Goal: Book appointment/travel/reservation

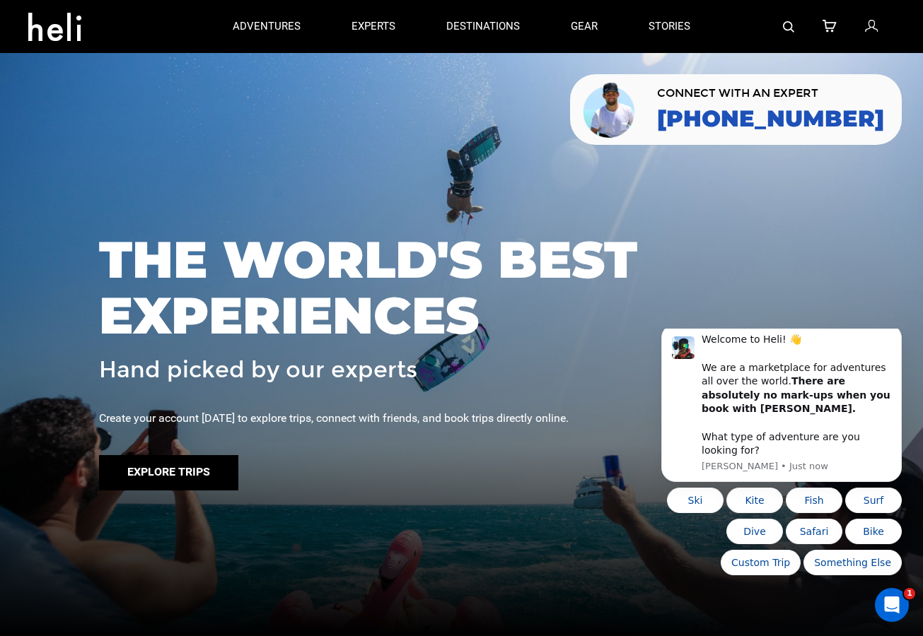
click at [160, 470] on button "Explore Trips" at bounding box center [168, 472] width 139 height 35
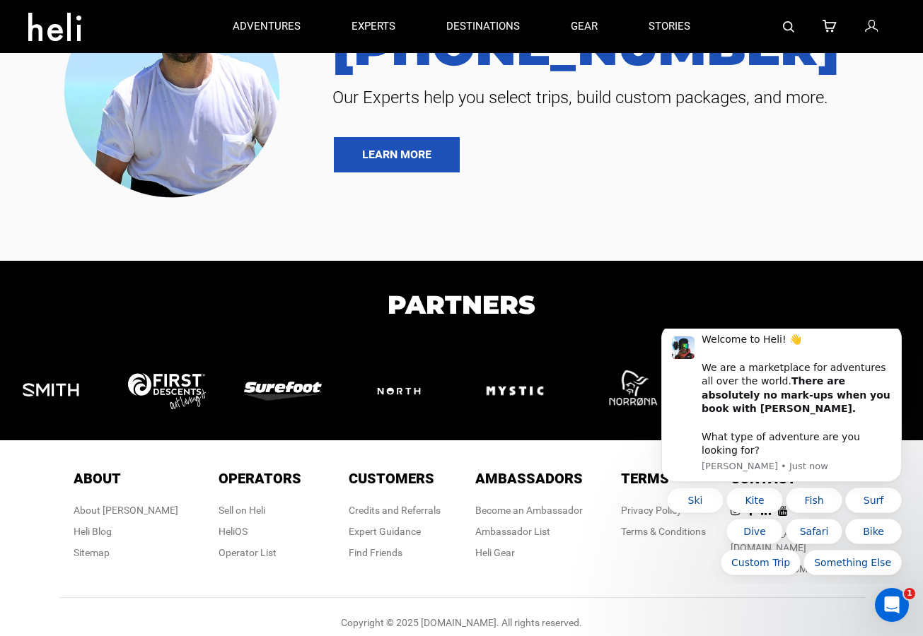
scroll to position [265, 0]
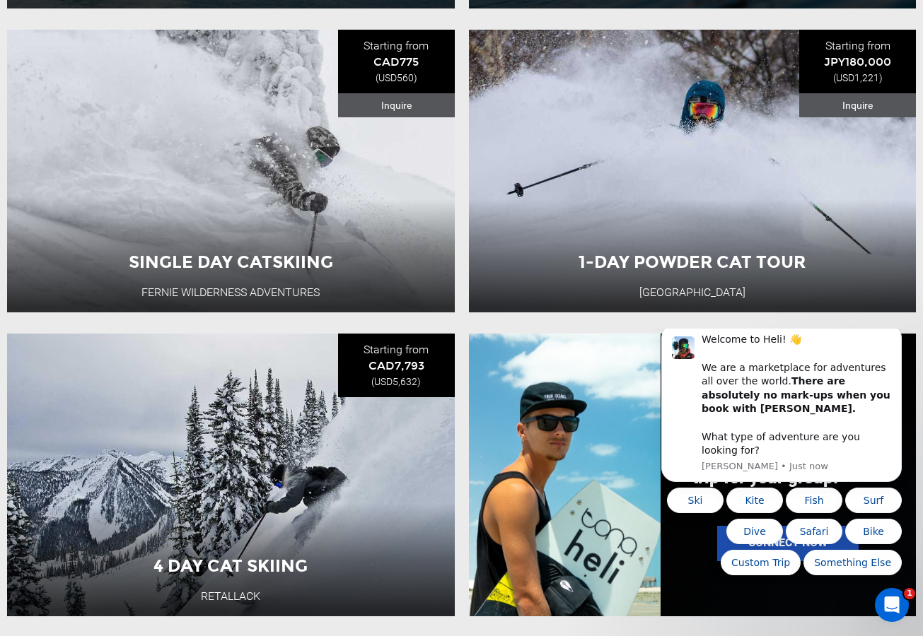
scroll to position [743, 0]
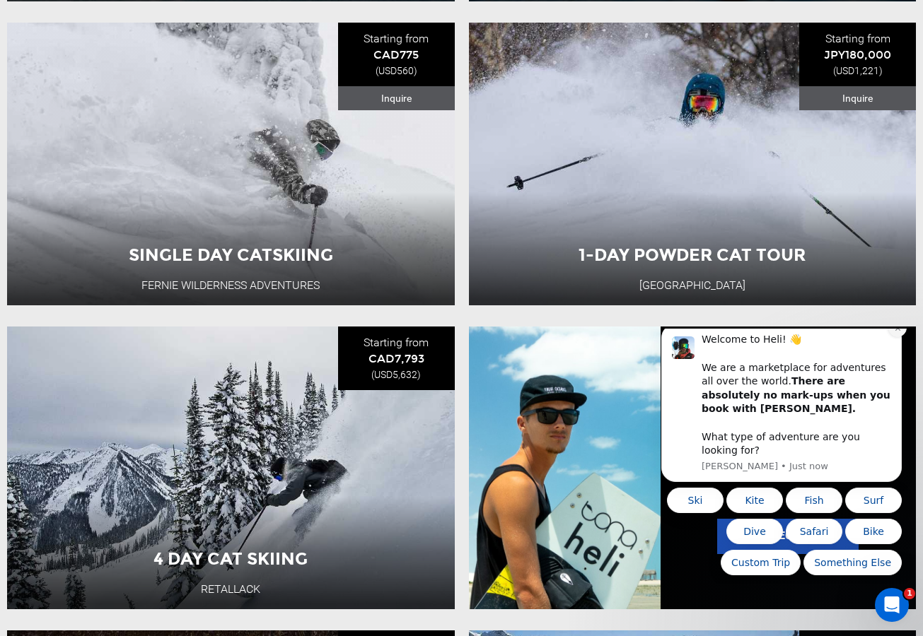
click at [894, 332] on icon "Dismiss notification" at bounding box center [898, 329] width 8 height 8
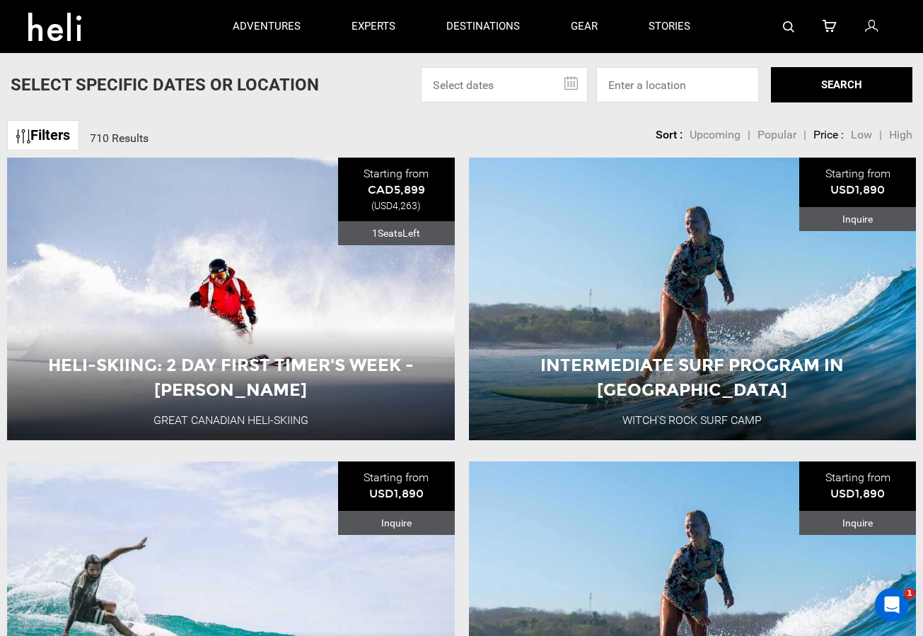
scroll to position [0, 0]
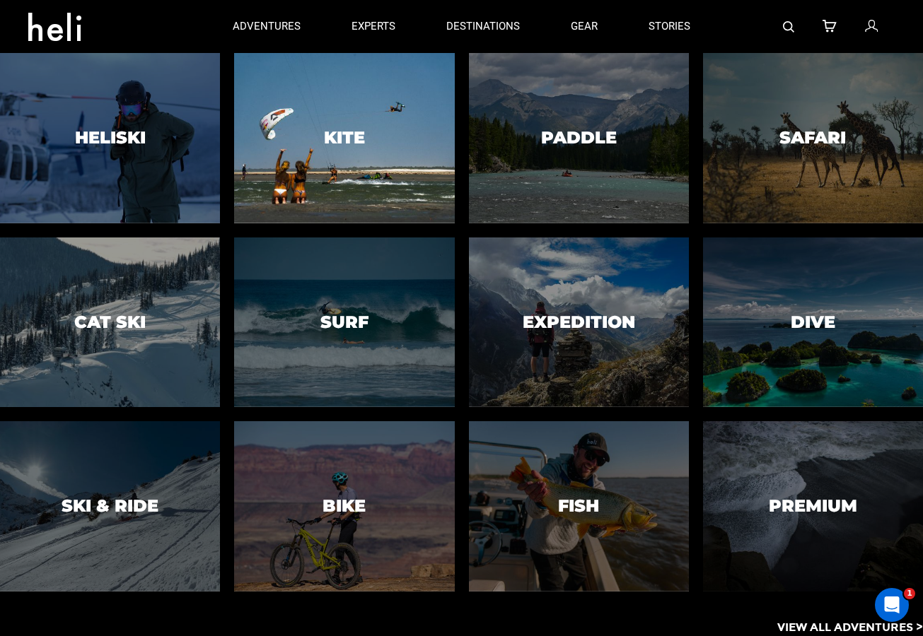
click at [320, 129] on div at bounding box center [344, 139] width 224 height 174
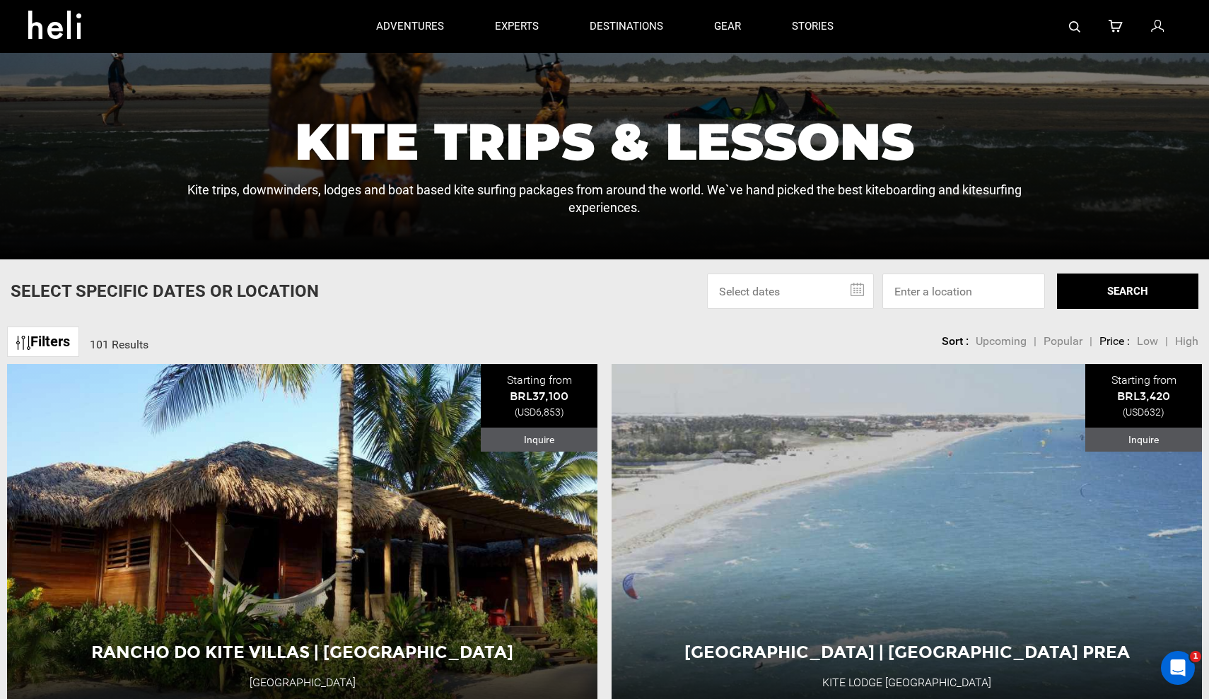
scroll to position [342, 0]
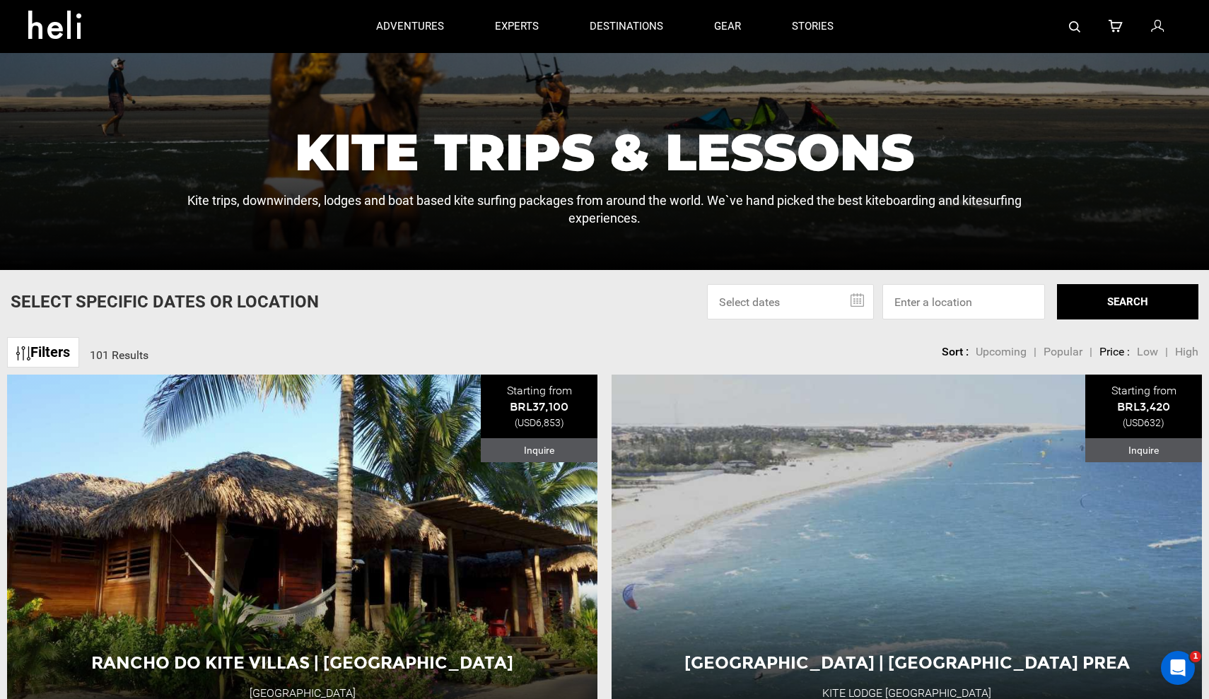
click at [922, 346] on span "High" at bounding box center [1186, 351] width 23 height 13
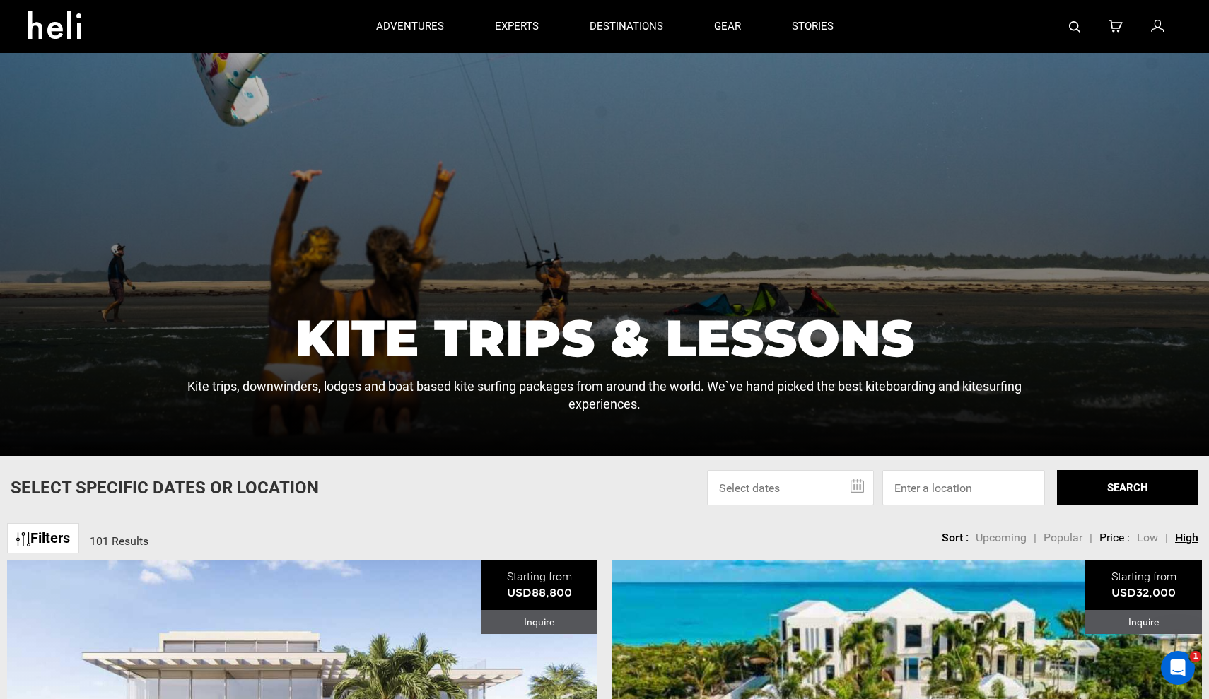
scroll to position [15, 0]
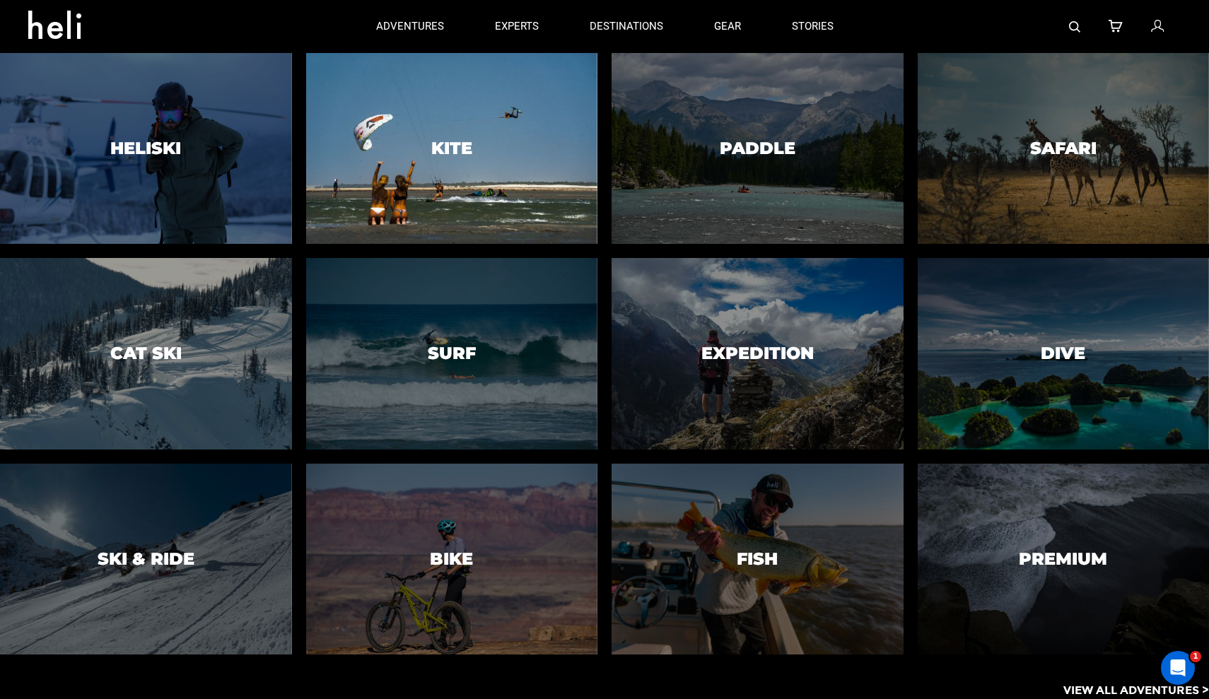
click at [422, 155] on div at bounding box center [452, 148] width 298 height 195
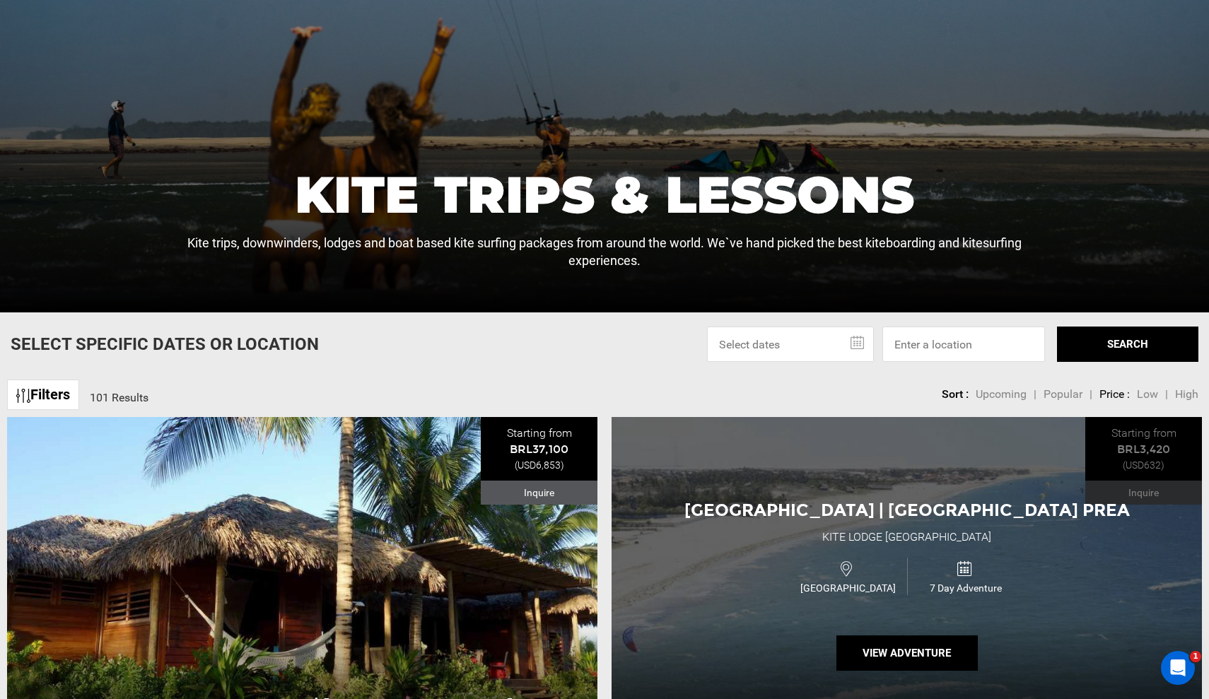
scroll to position [317, 0]
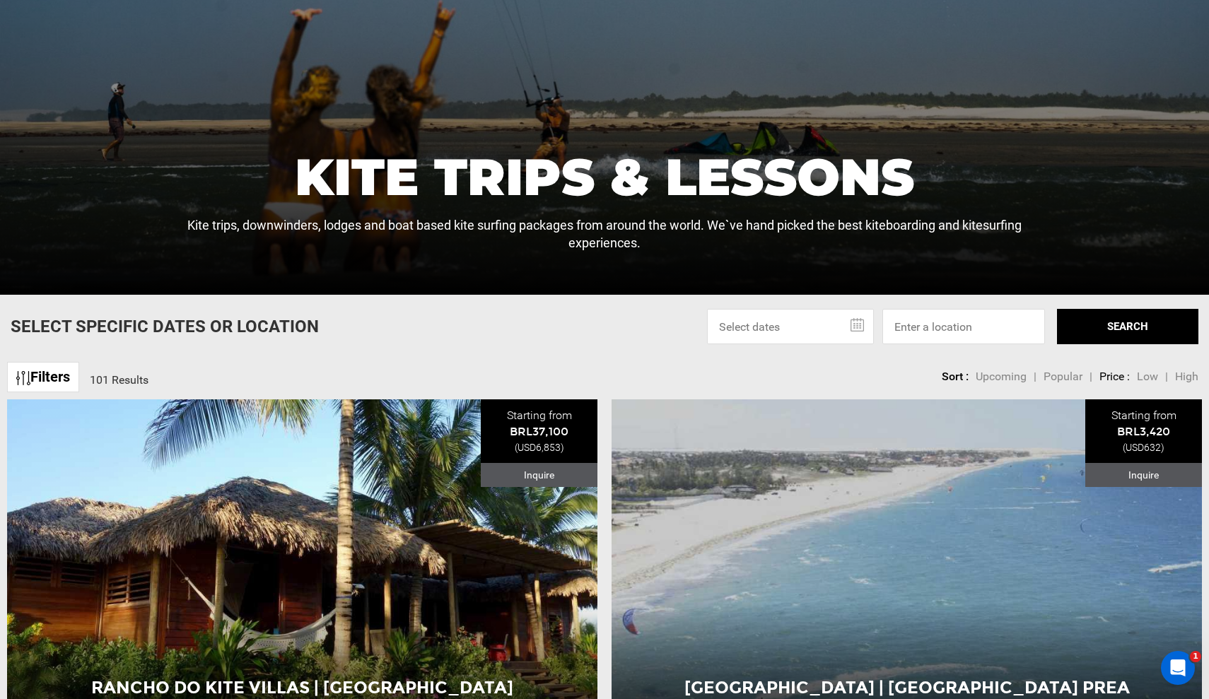
click at [856, 327] on input "text" at bounding box center [790, 326] width 167 height 35
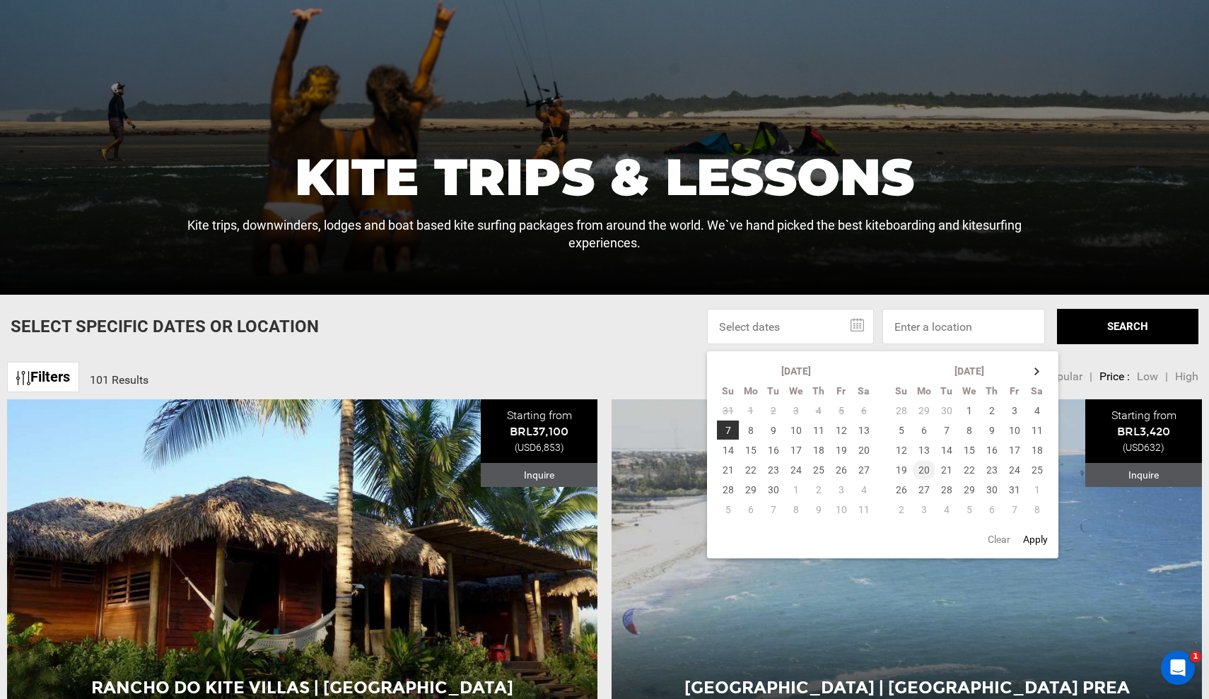
click at [922, 470] on td "20" at bounding box center [924, 470] width 23 height 20
click at [922, 489] on td "30" at bounding box center [992, 490] width 23 height 20
click at [922, 538] on button "Apply" at bounding box center [1035, 539] width 33 height 25
type input "10/20/2025 - 10/30/2025"
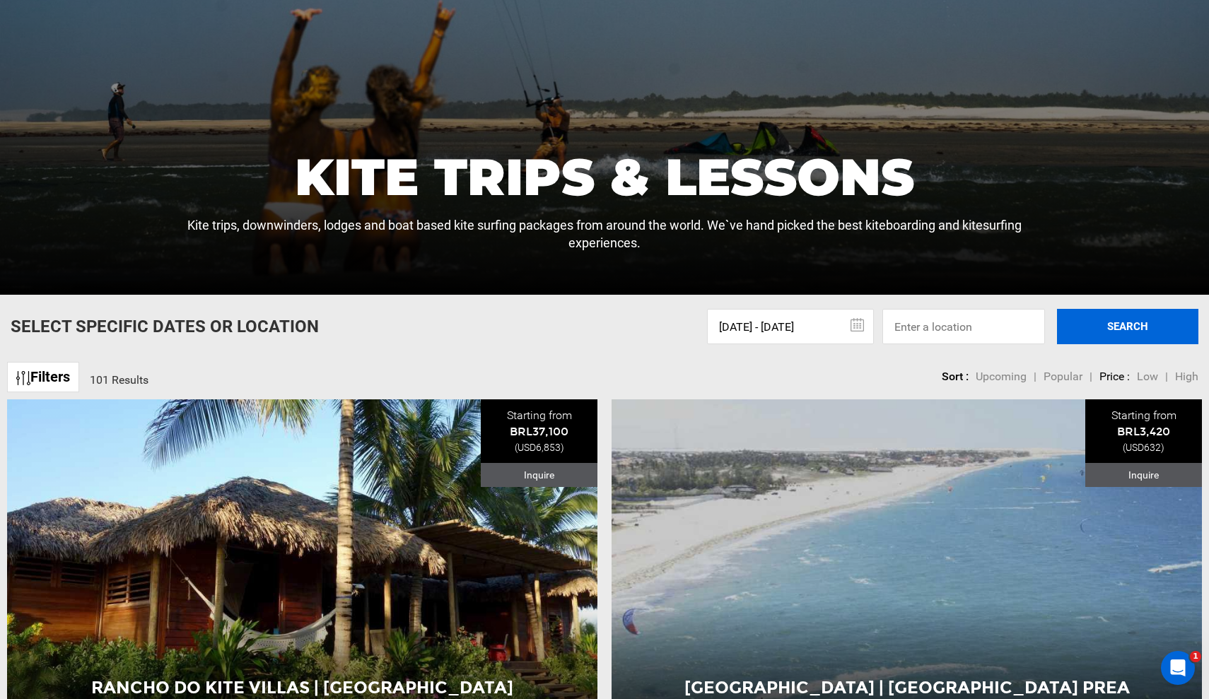
click at [922, 337] on button "SEARCH" at bounding box center [1127, 326] width 141 height 35
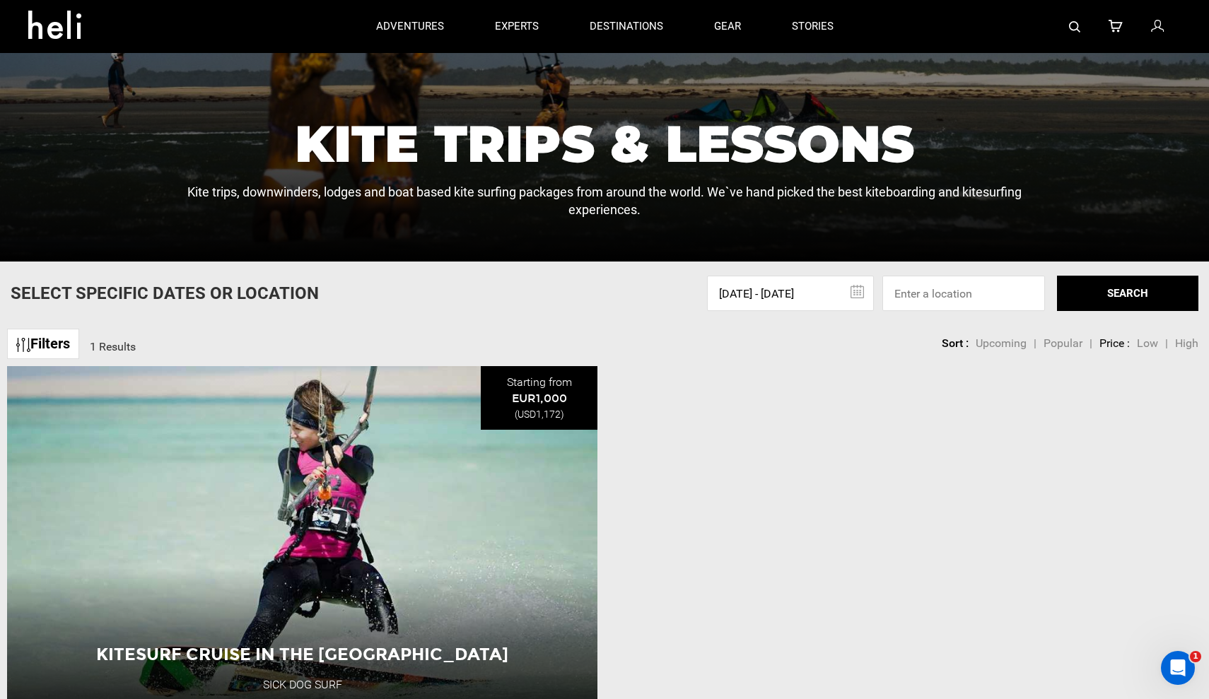
scroll to position [350, 0]
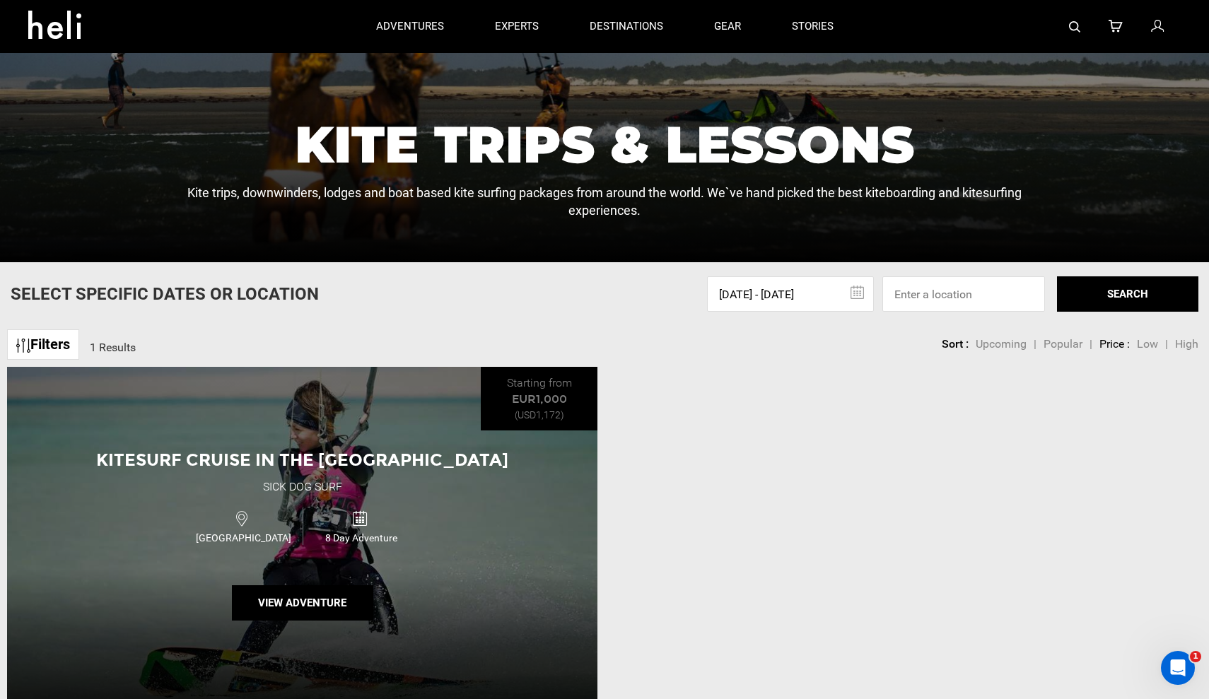
click at [327, 464] on span "Kitesurf Cruise in the Red Sea" at bounding box center [302, 460] width 412 height 21
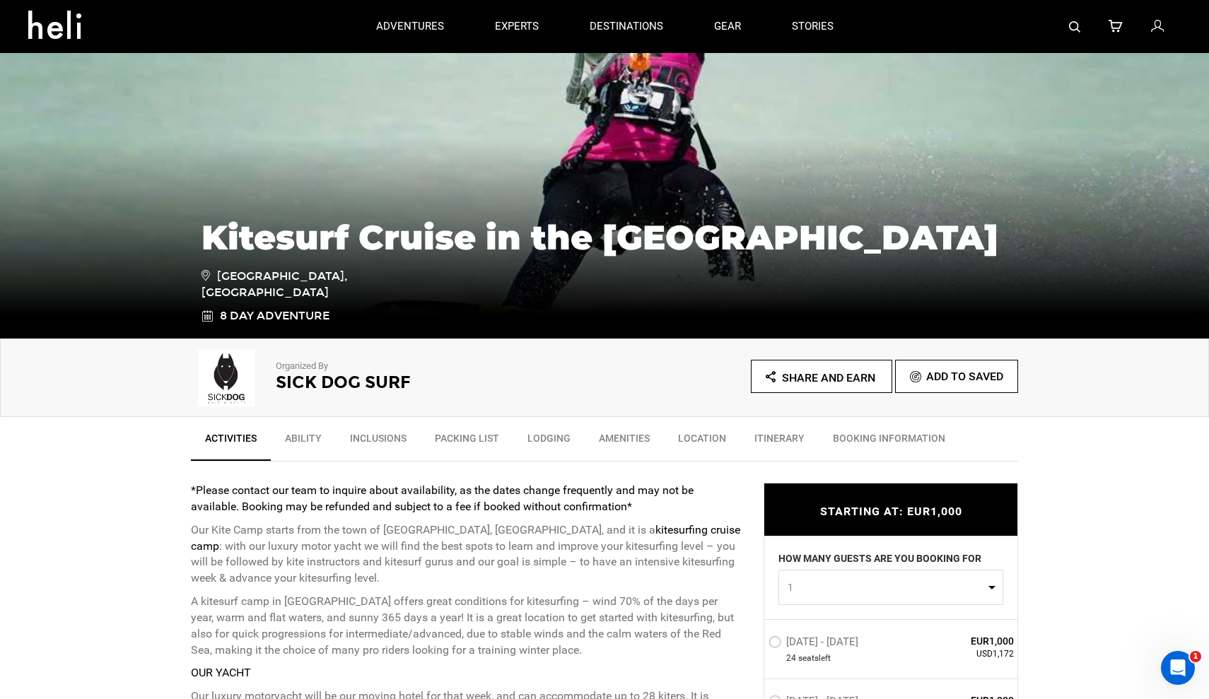
scroll to position [132, 0]
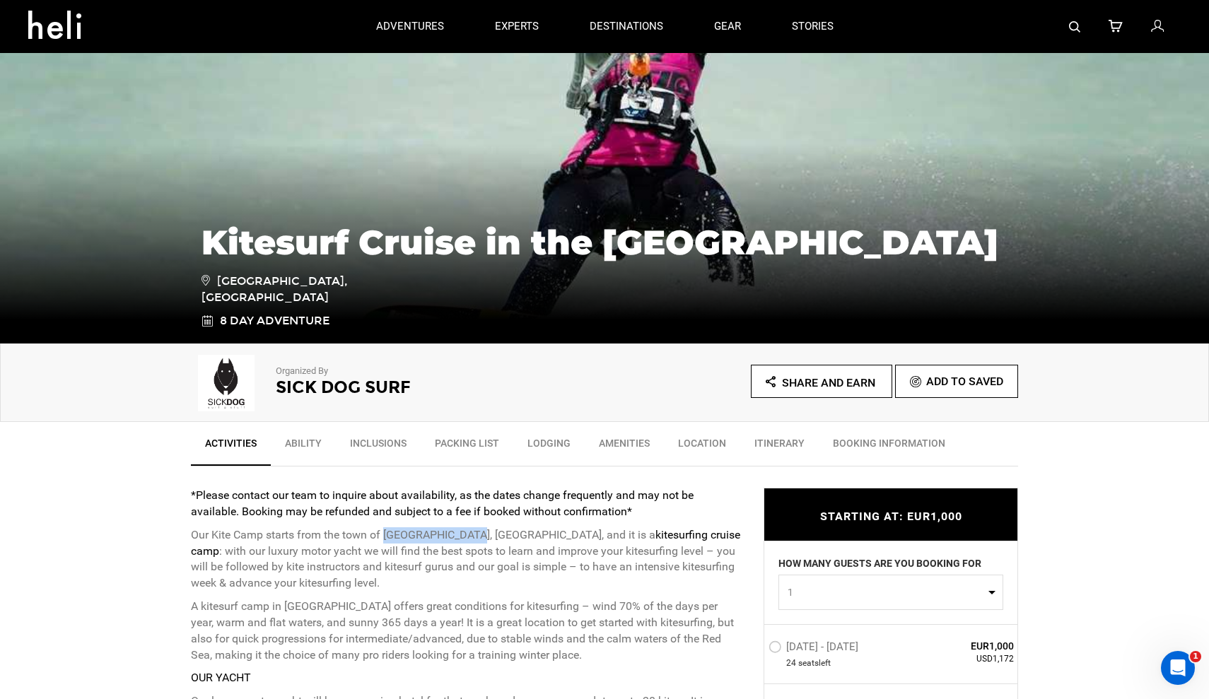
drag, startPoint x: 385, startPoint y: 531, endPoint x: 470, endPoint y: 528, distance: 84.9
click at [470, 528] on p "Our Kite Camp starts from the town of Hurghada, Egypt, and it is a kitesurfing …" at bounding box center [467, 559] width 552 height 64
copy p "Hurghada, Egypt,"
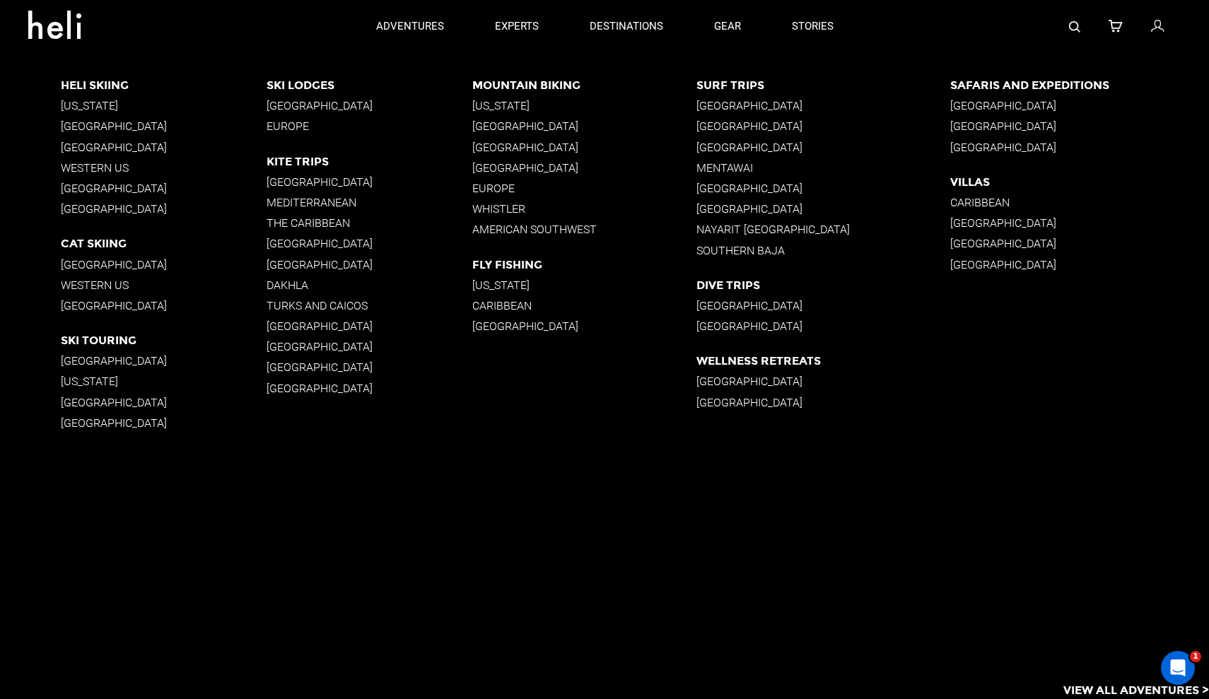
click at [286, 182] on p "[GEOGRAPHIC_DATA]" at bounding box center [370, 181] width 206 height 13
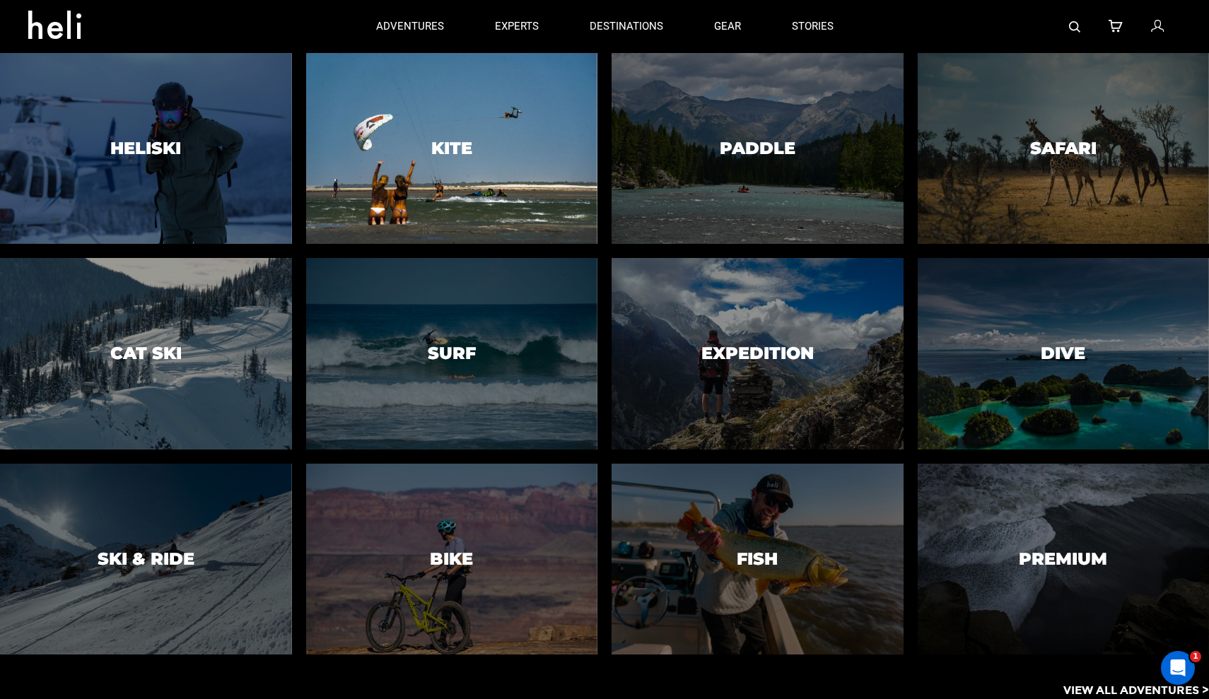
click at [439, 178] on div at bounding box center [452, 148] width 298 height 195
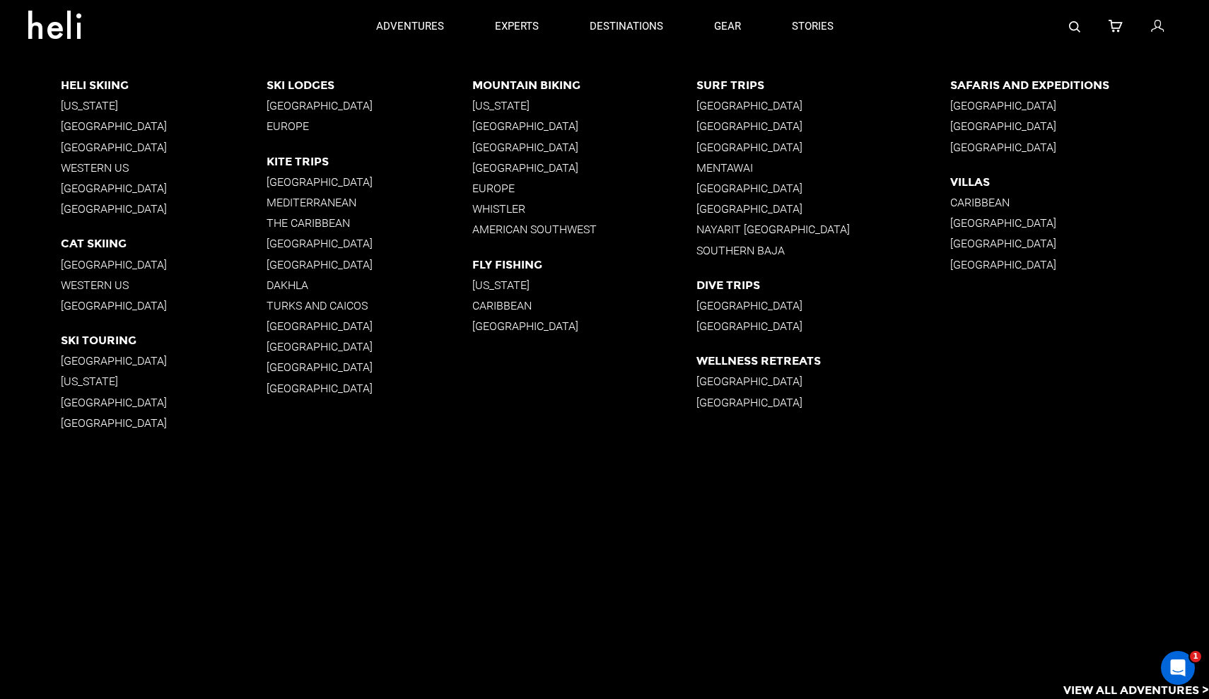
click at [306, 204] on p "Mediterranean" at bounding box center [370, 202] width 206 height 13
click at [642, 27] on p "destinations" at bounding box center [627, 27] width 74 height 15
click at [327, 220] on p "The Caribbean" at bounding box center [370, 222] width 206 height 13
click at [290, 243] on p "[GEOGRAPHIC_DATA]" at bounding box center [370, 243] width 206 height 13
click at [288, 287] on p "Dakhla" at bounding box center [370, 285] width 206 height 13
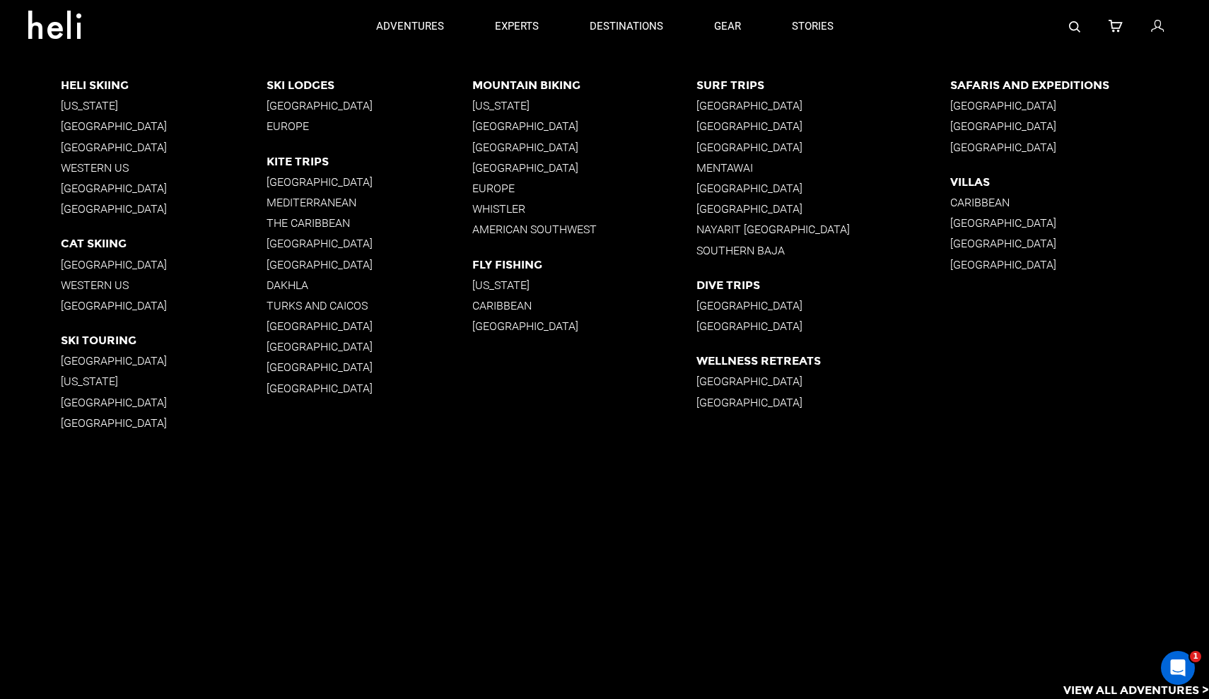
click at [300, 305] on p "Turks and Caicos" at bounding box center [370, 305] width 206 height 13
click at [302, 325] on p "[GEOGRAPHIC_DATA]" at bounding box center [370, 326] width 206 height 13
click at [284, 368] on p "[GEOGRAPHIC_DATA]" at bounding box center [370, 367] width 206 height 13
click at [287, 385] on p "[GEOGRAPHIC_DATA]" at bounding box center [370, 388] width 206 height 13
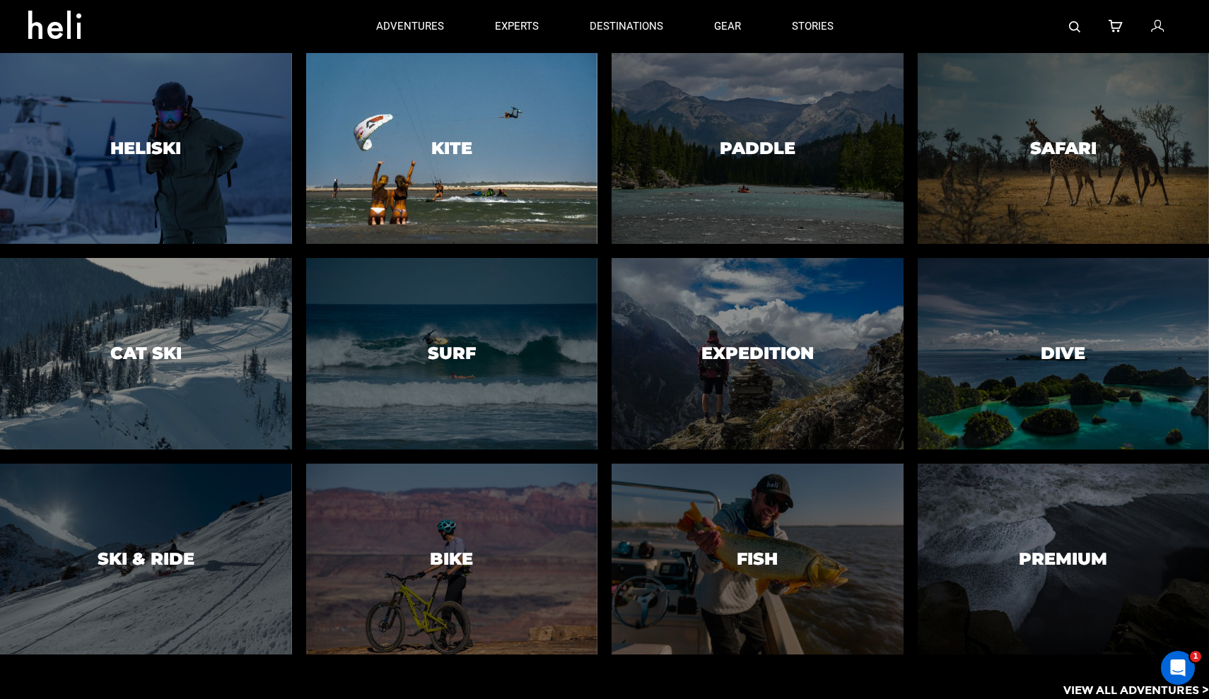
click at [456, 203] on div at bounding box center [452, 148] width 298 height 195
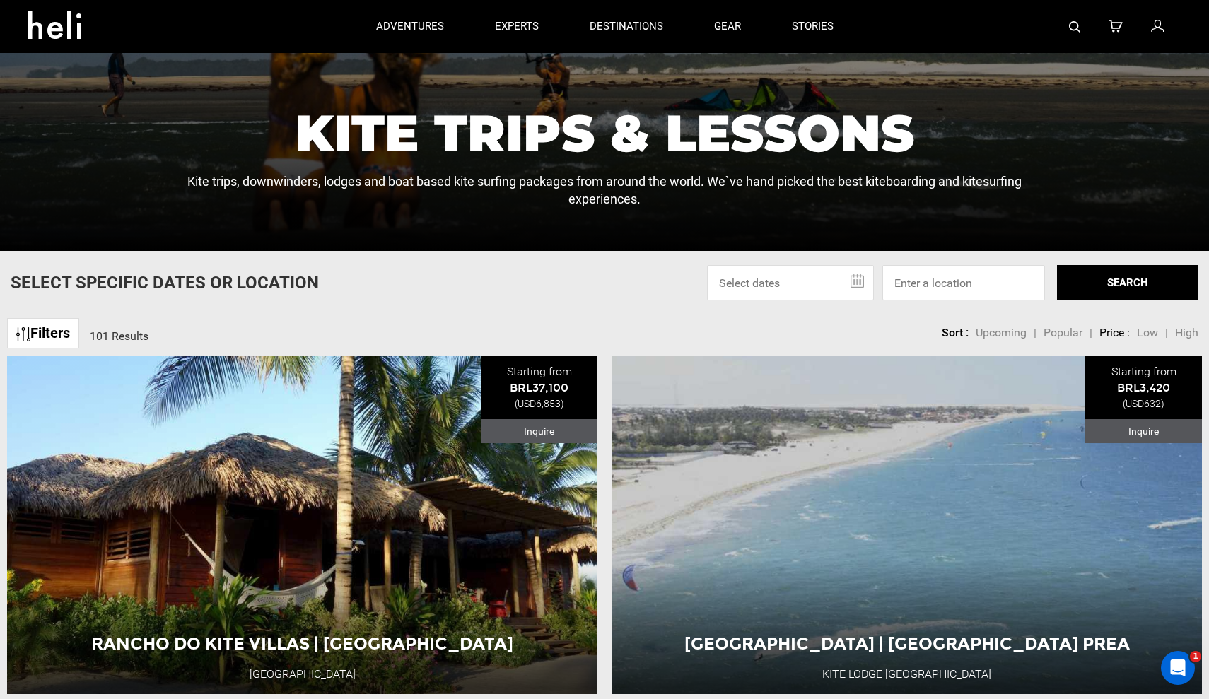
scroll to position [342, 0]
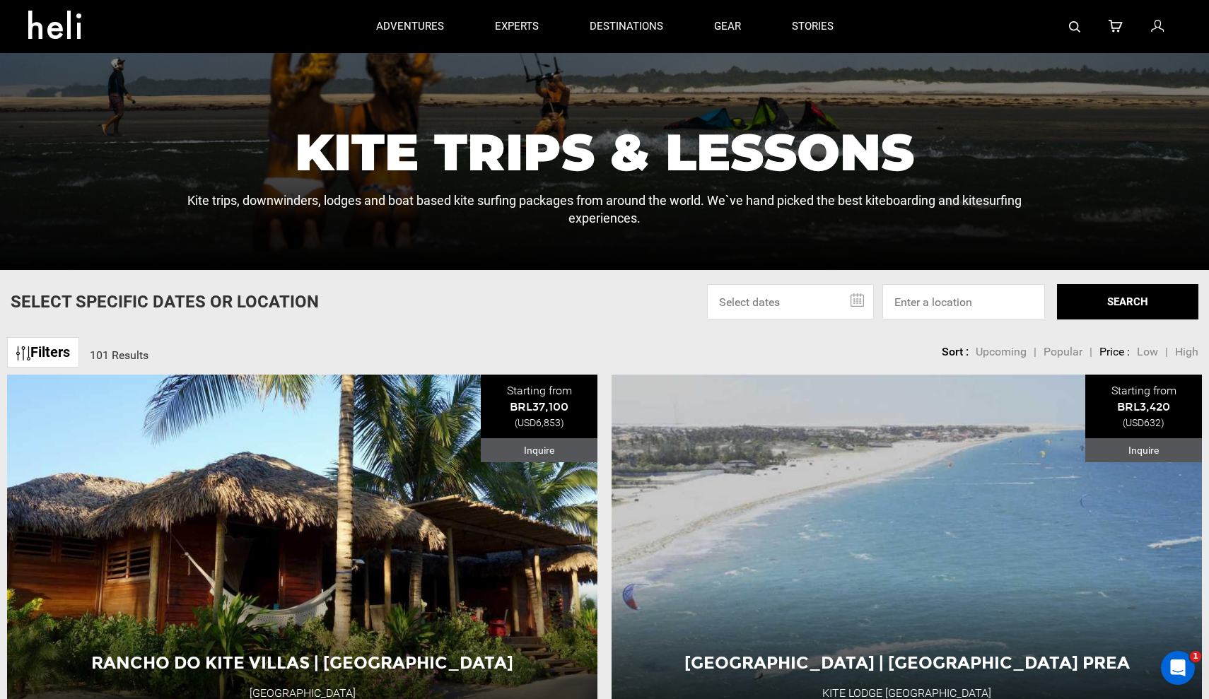
click at [922, 353] on span "High" at bounding box center [1186, 351] width 23 height 13
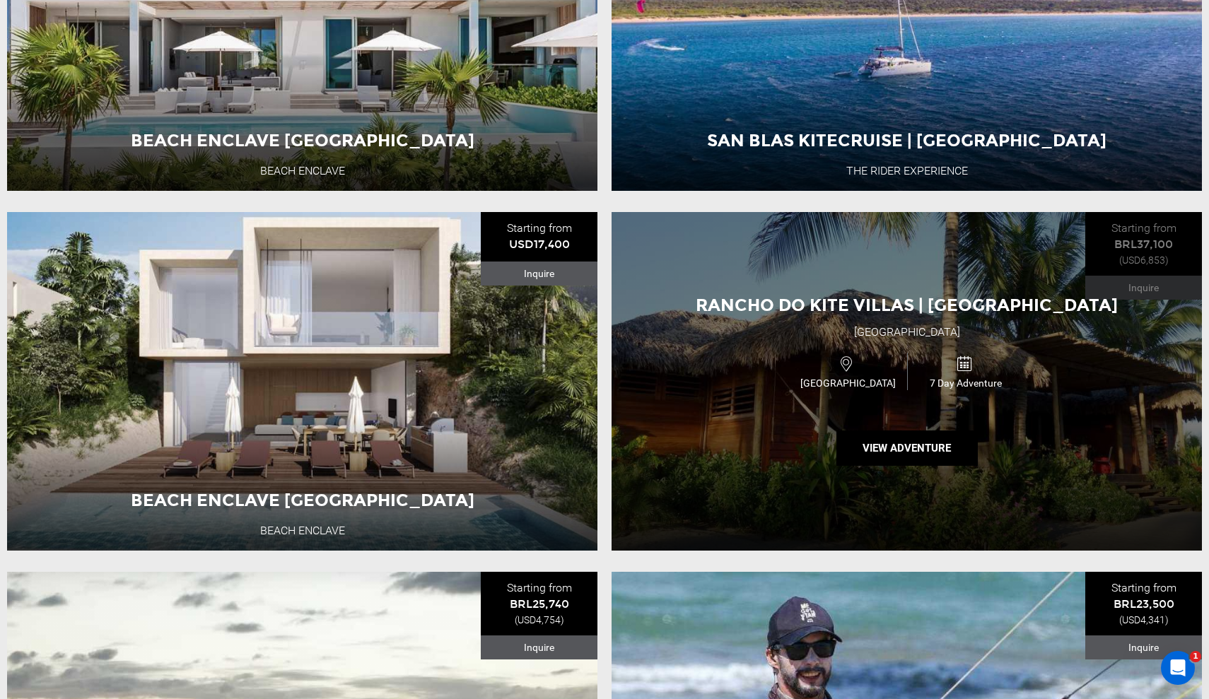
scroll to position [2305, 0]
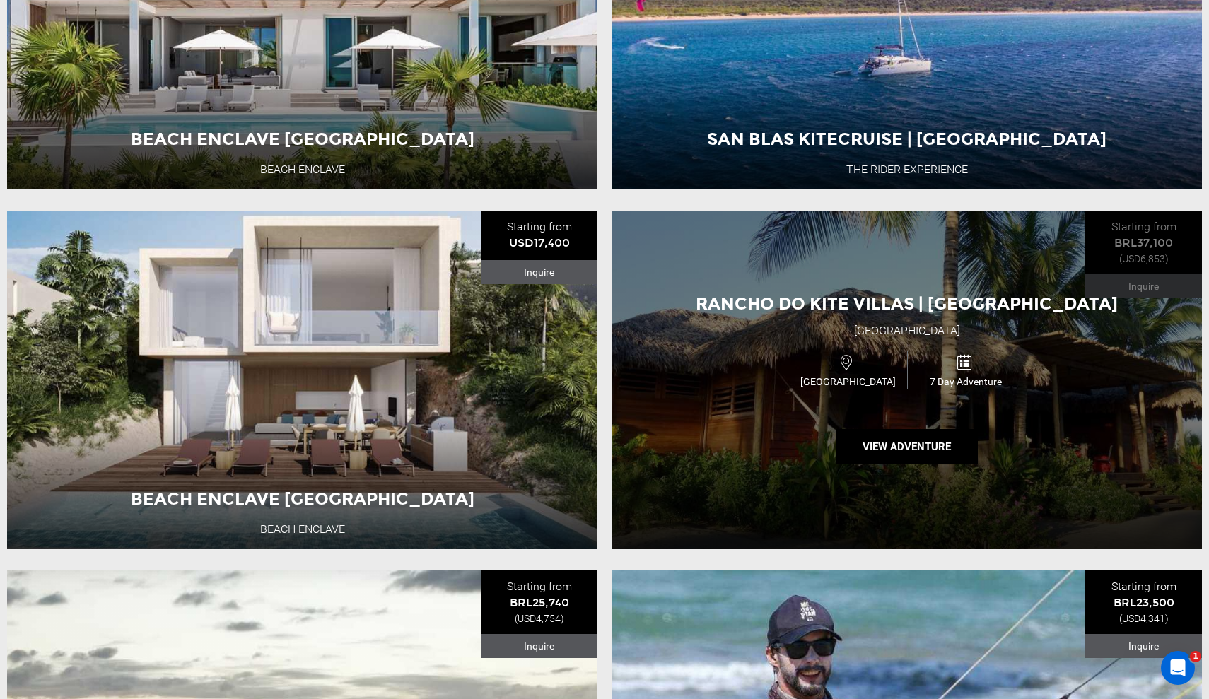
click at [922, 308] on span "Rancho Do Kite Villas | Brazil" at bounding box center [907, 303] width 422 height 21
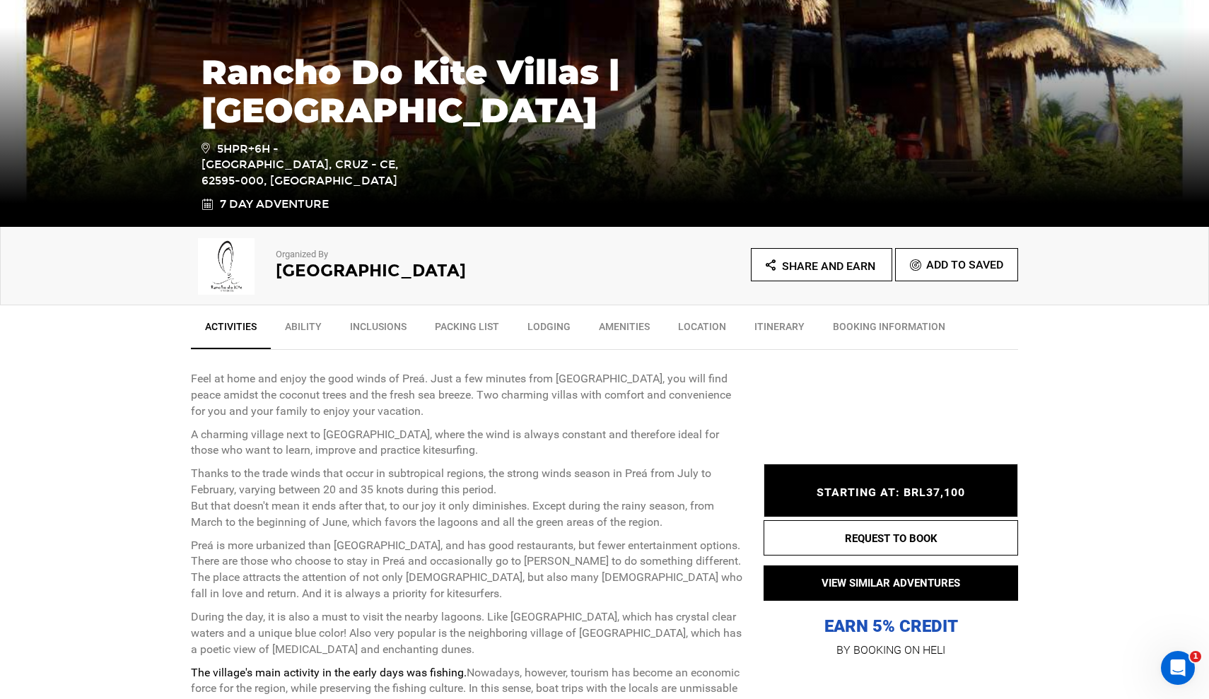
scroll to position [250, 0]
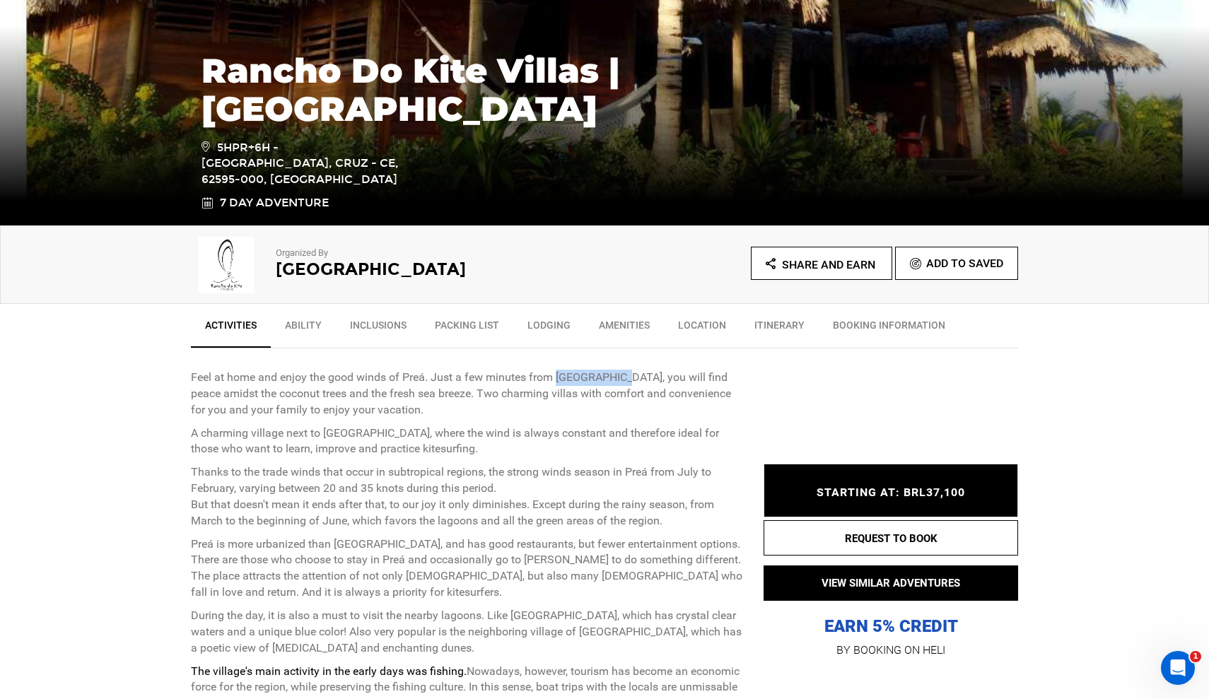
drag, startPoint x: 557, startPoint y: 374, endPoint x: 621, endPoint y: 373, distance: 63.6
click at [621, 373] on p "Feel at home and enjoy the good winds of Preá. Just a few minutes from Jericoac…" at bounding box center [467, 394] width 552 height 49
copy p "Jericoacoara"
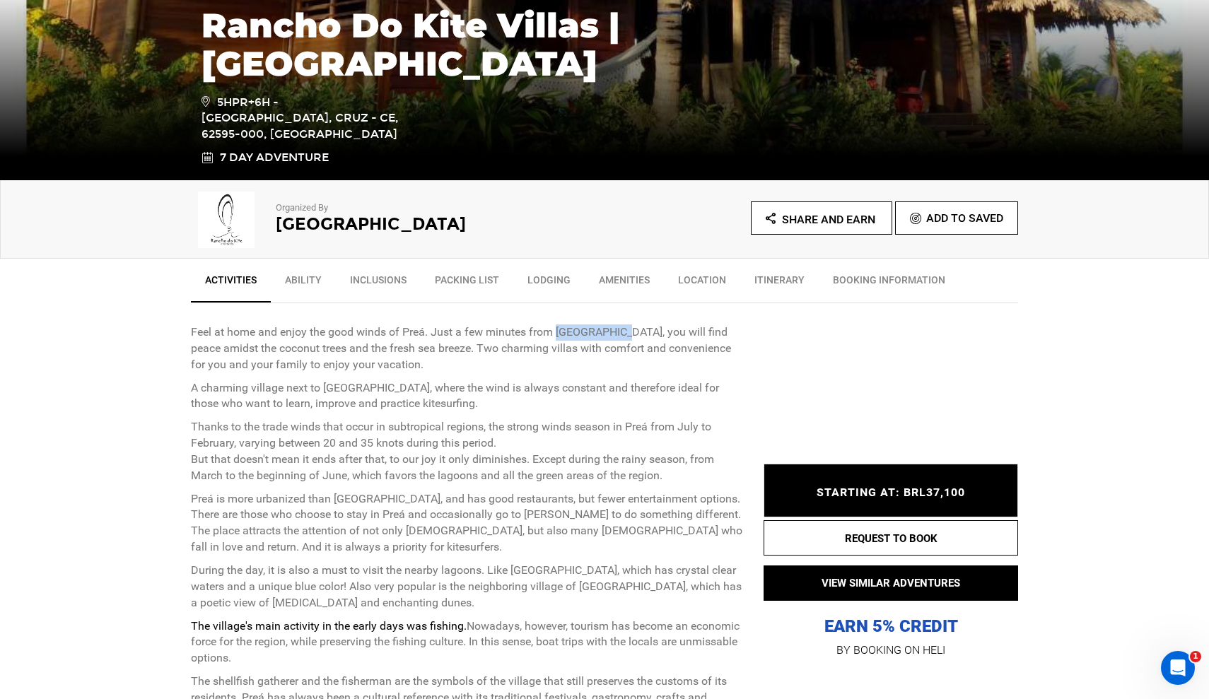
scroll to position [298, 0]
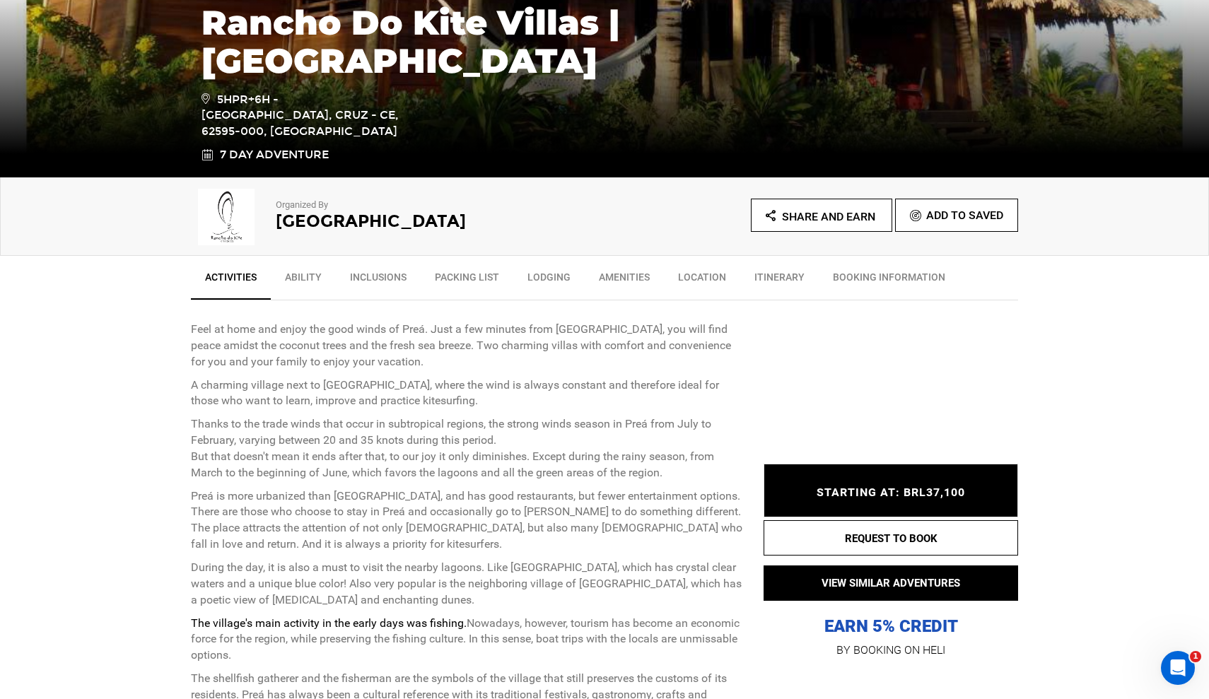
click at [302, 268] on link "Ability" at bounding box center [303, 280] width 65 height 35
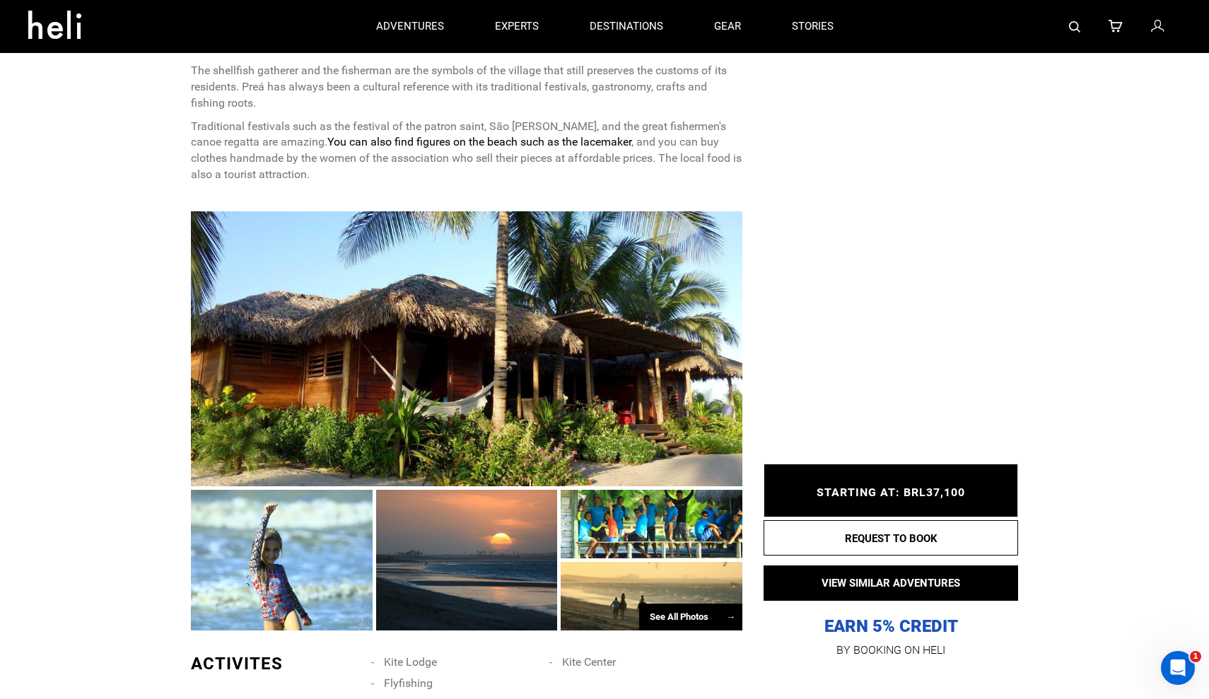
scroll to position [901, 0]
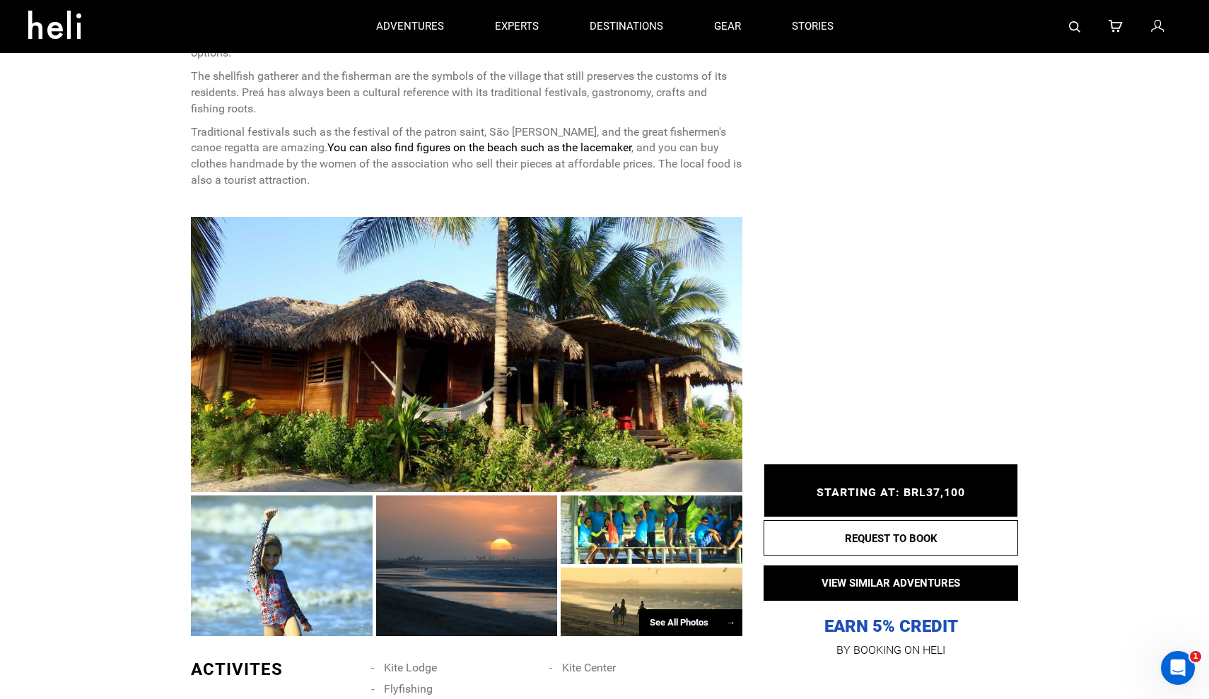
click at [675, 610] on div "See All Photos →" at bounding box center [690, 624] width 103 height 28
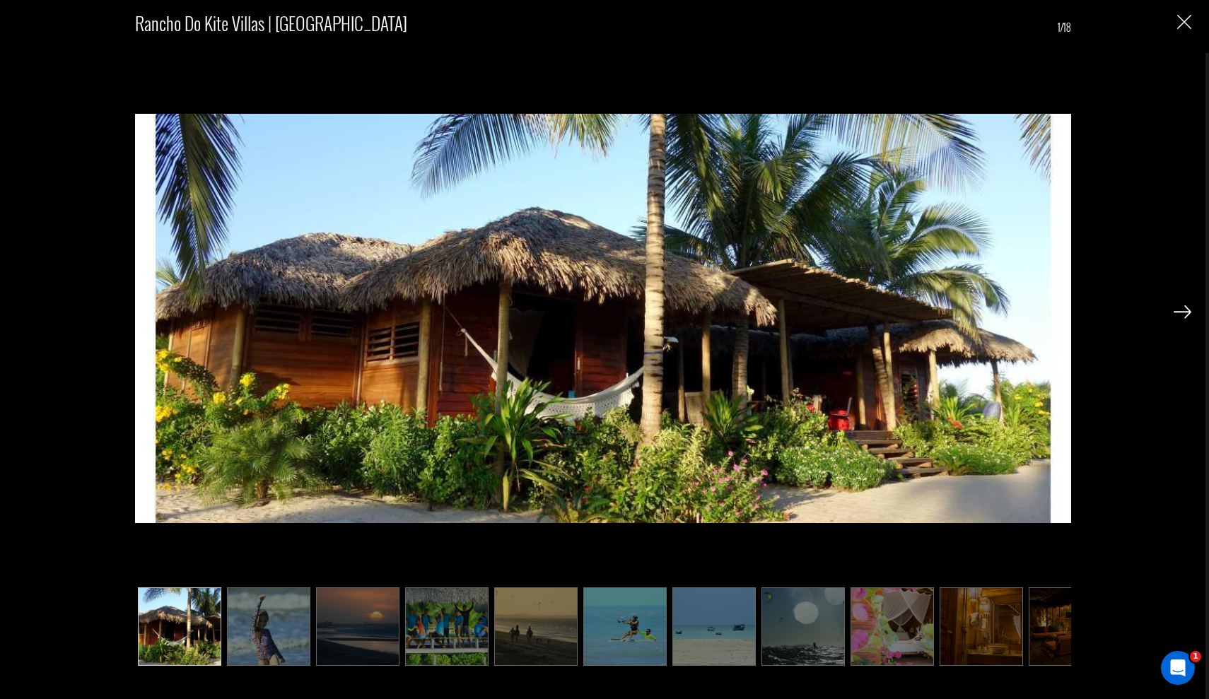
click at [922, 312] on img at bounding box center [1183, 311] width 18 height 13
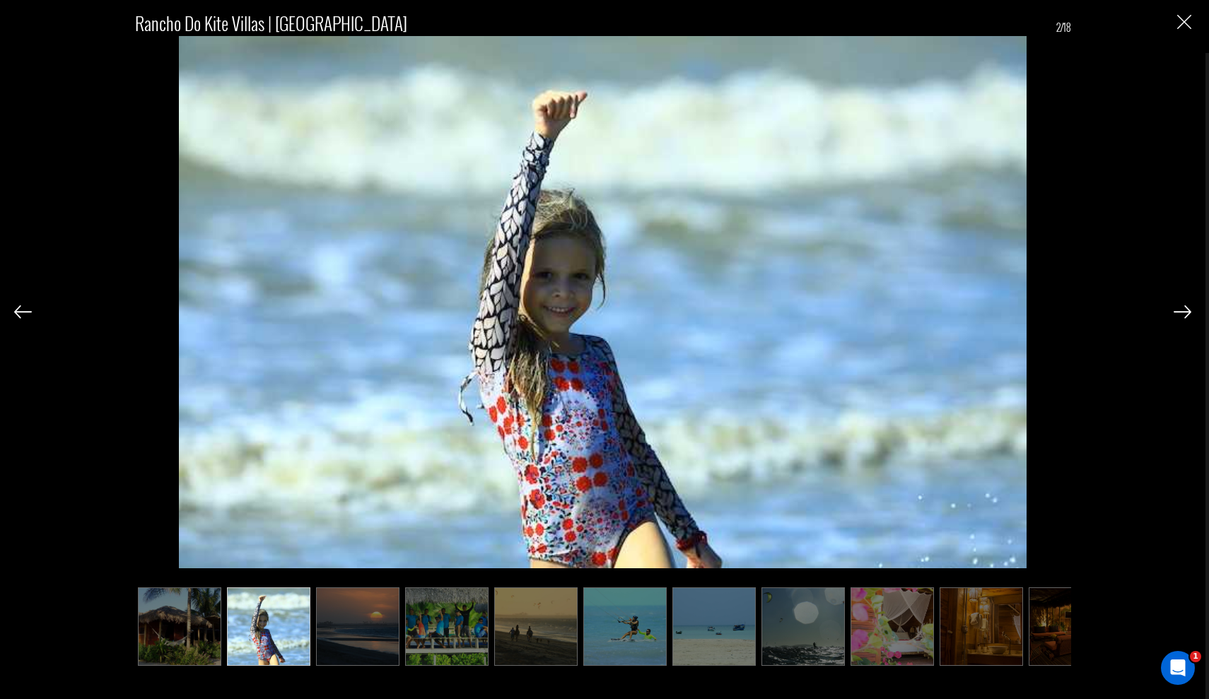
click at [922, 312] on img at bounding box center [1183, 311] width 18 height 13
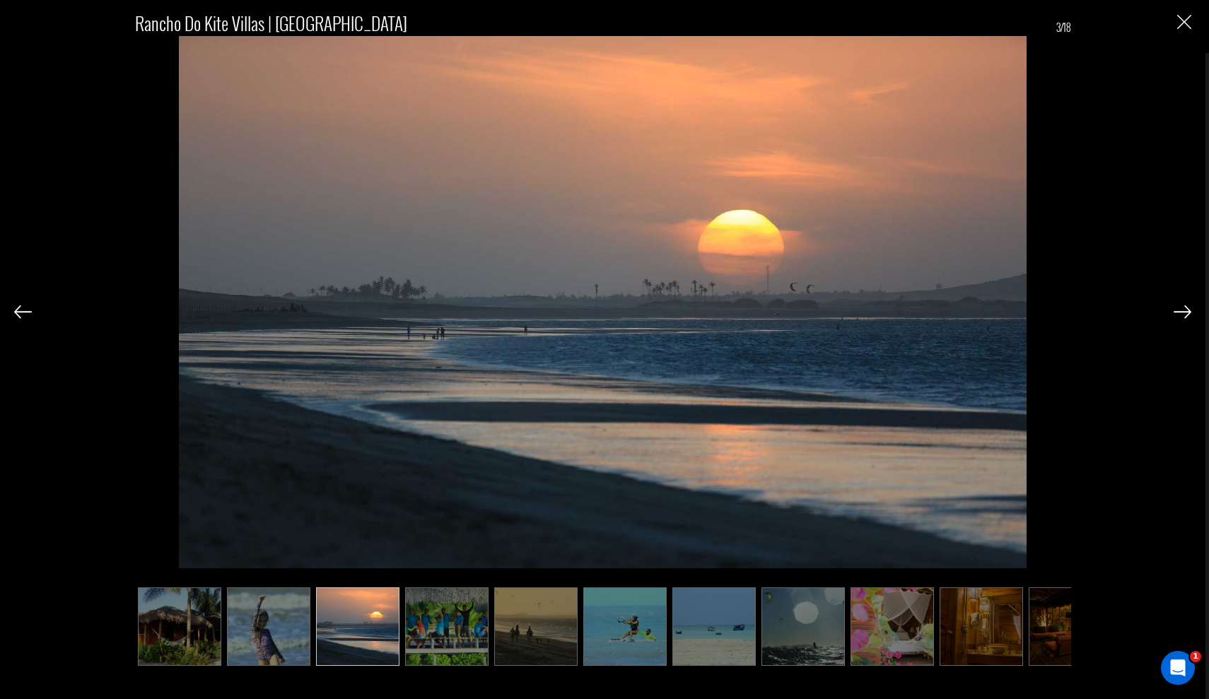
click at [922, 312] on img at bounding box center [1183, 311] width 18 height 13
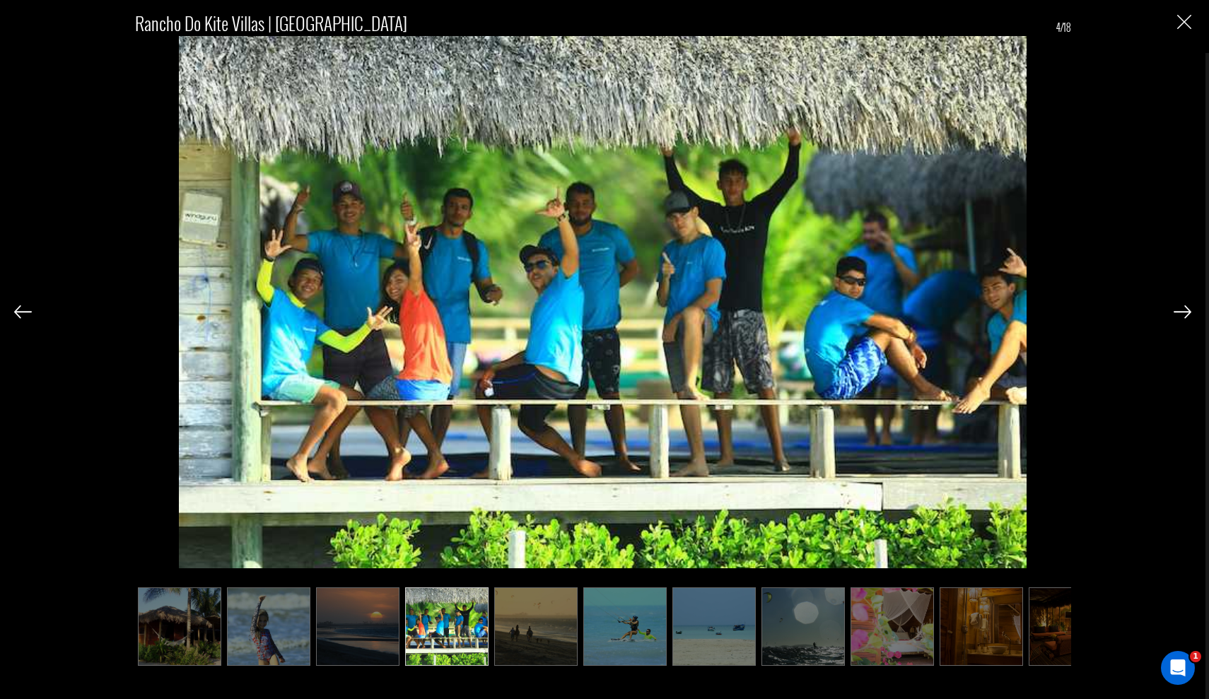
click at [922, 312] on img at bounding box center [1183, 311] width 18 height 13
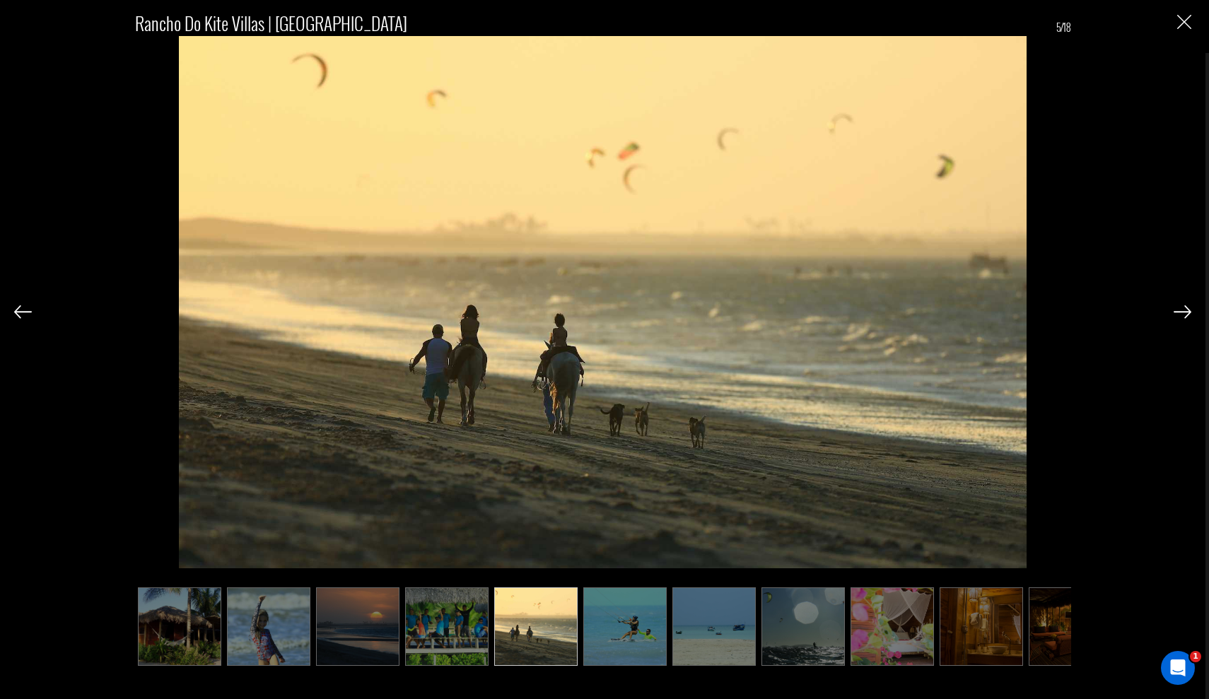
click at [922, 312] on img at bounding box center [1183, 311] width 18 height 13
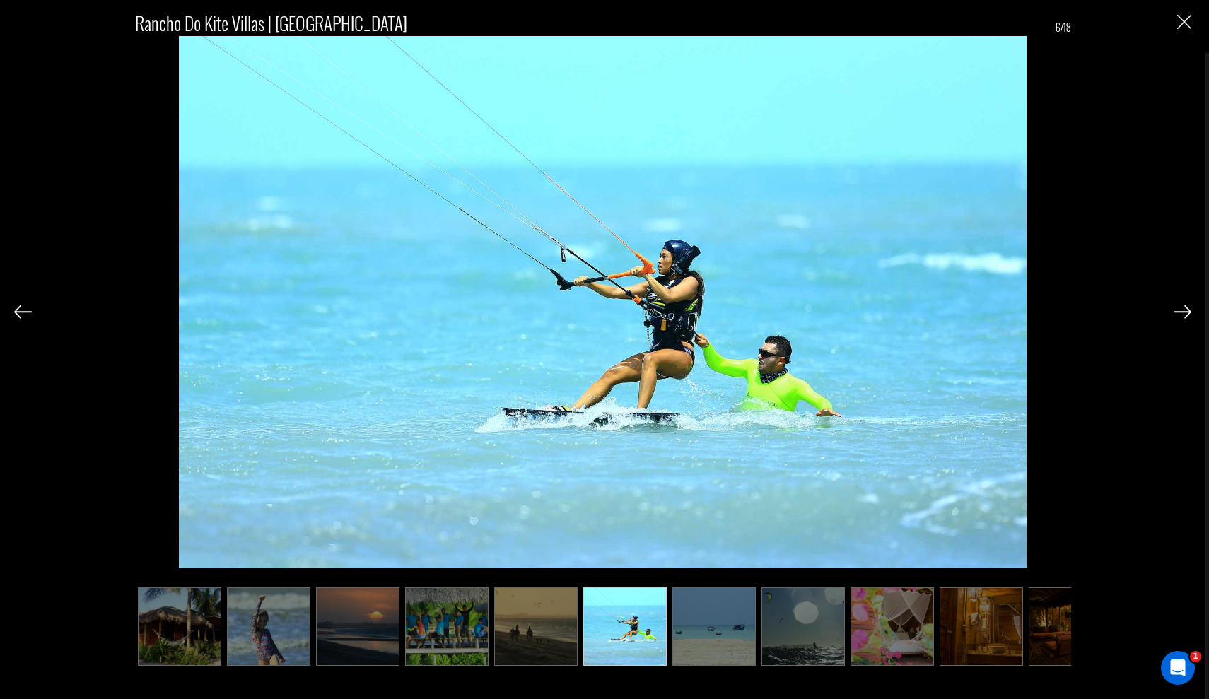
click at [922, 312] on img at bounding box center [1183, 311] width 18 height 13
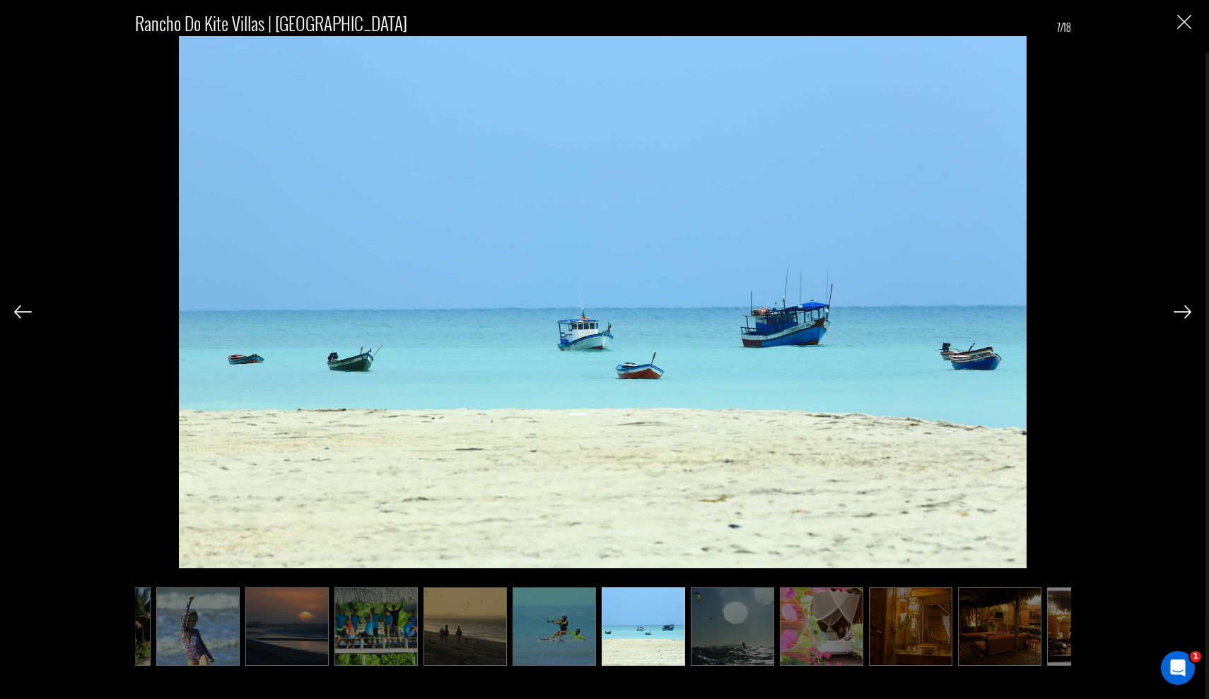
click at [922, 312] on img at bounding box center [1183, 311] width 18 height 13
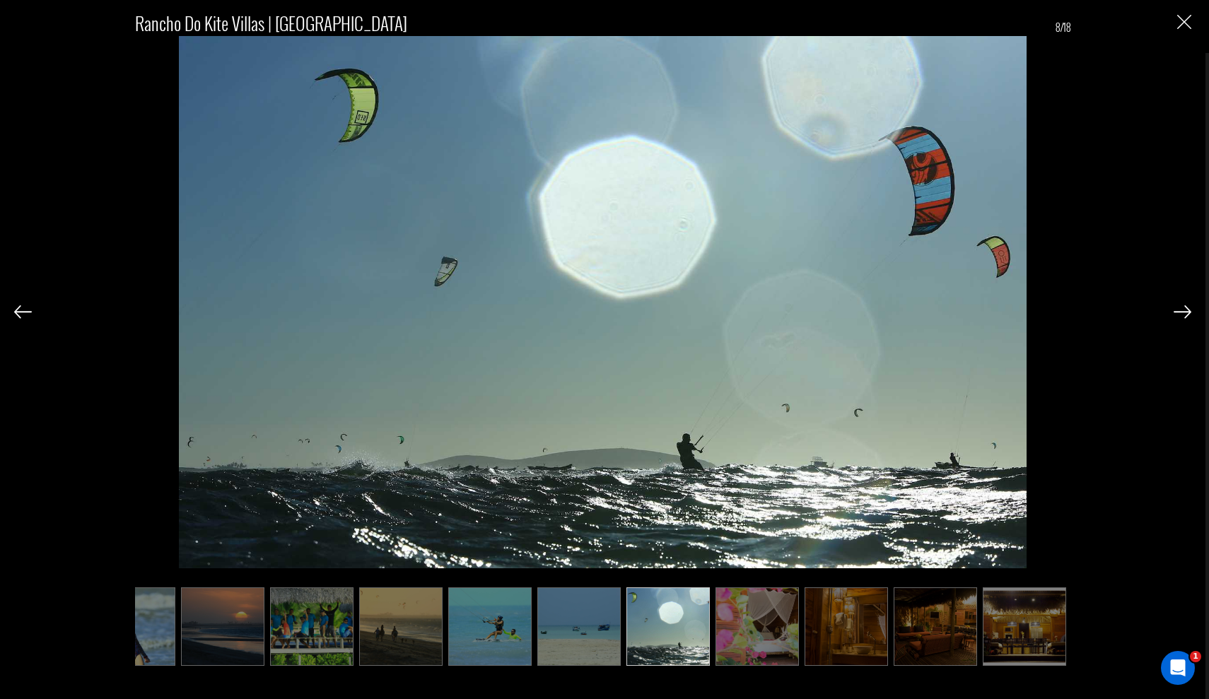
click at [922, 312] on img at bounding box center [1183, 311] width 18 height 13
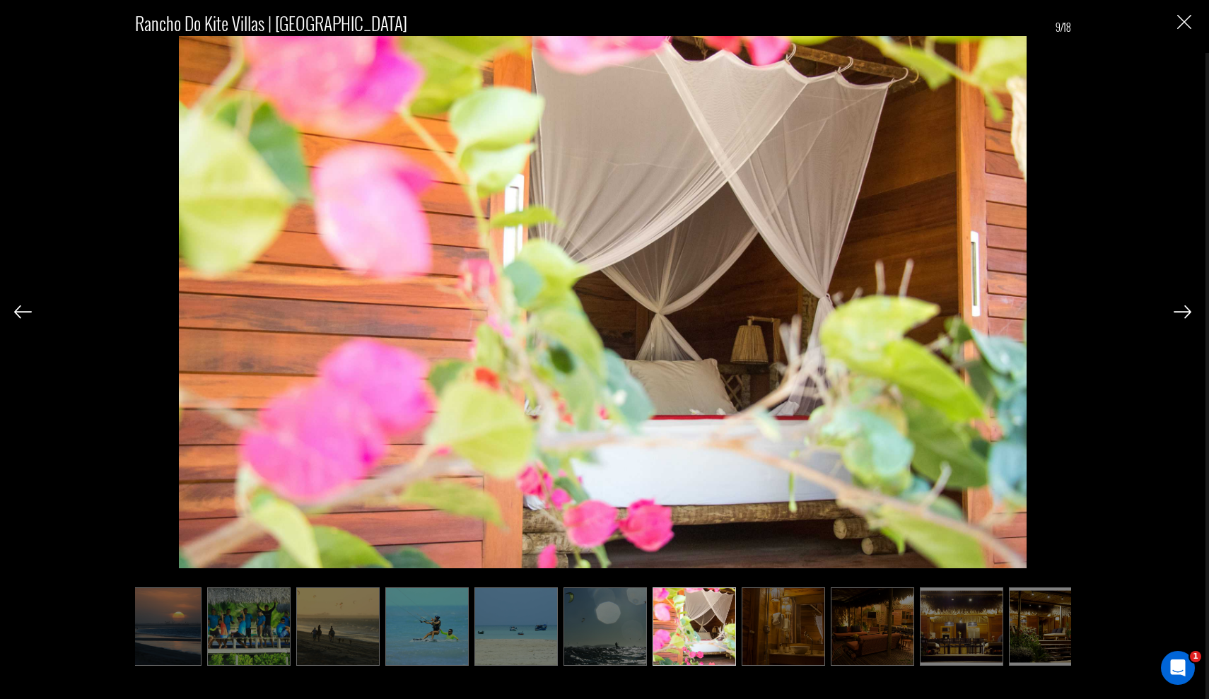
click at [922, 312] on img at bounding box center [1183, 311] width 18 height 13
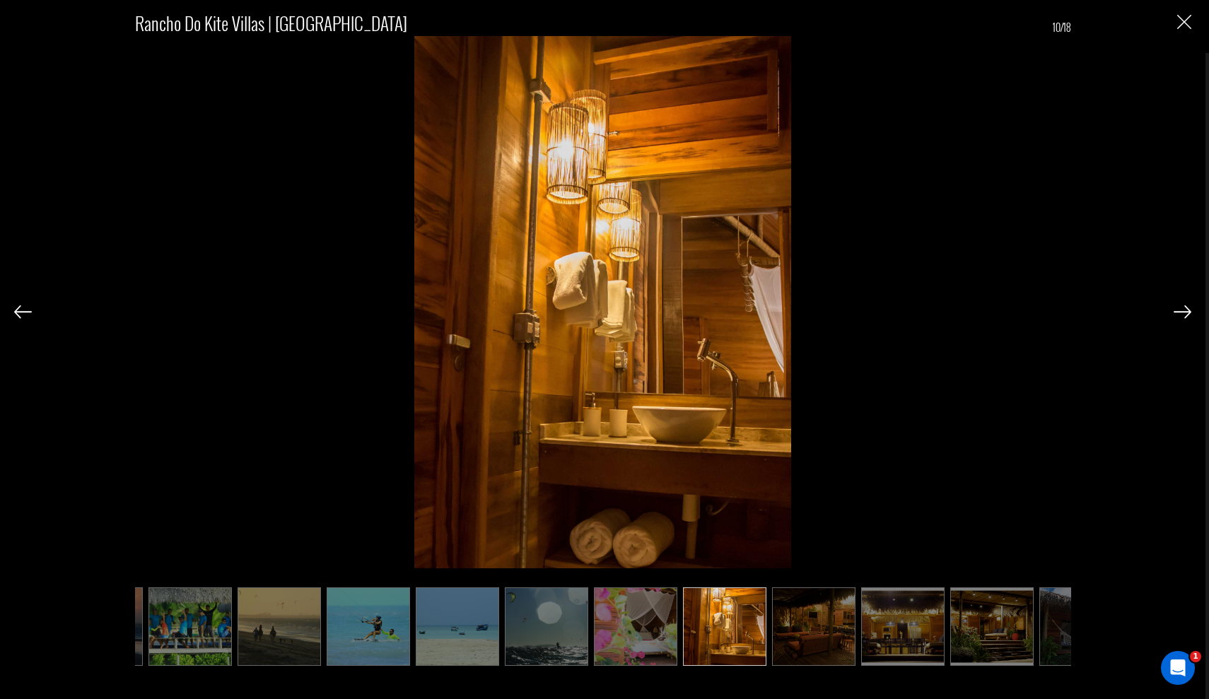
click at [922, 312] on img at bounding box center [1183, 311] width 18 height 13
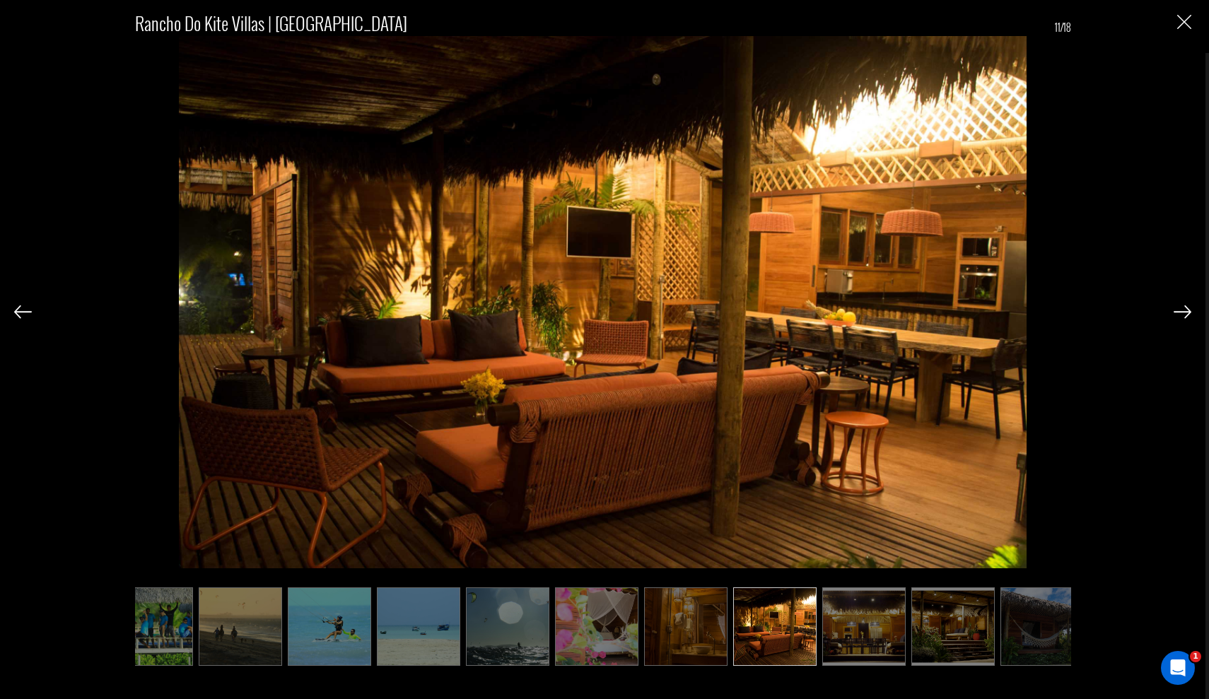
click at [922, 312] on img at bounding box center [1183, 311] width 18 height 13
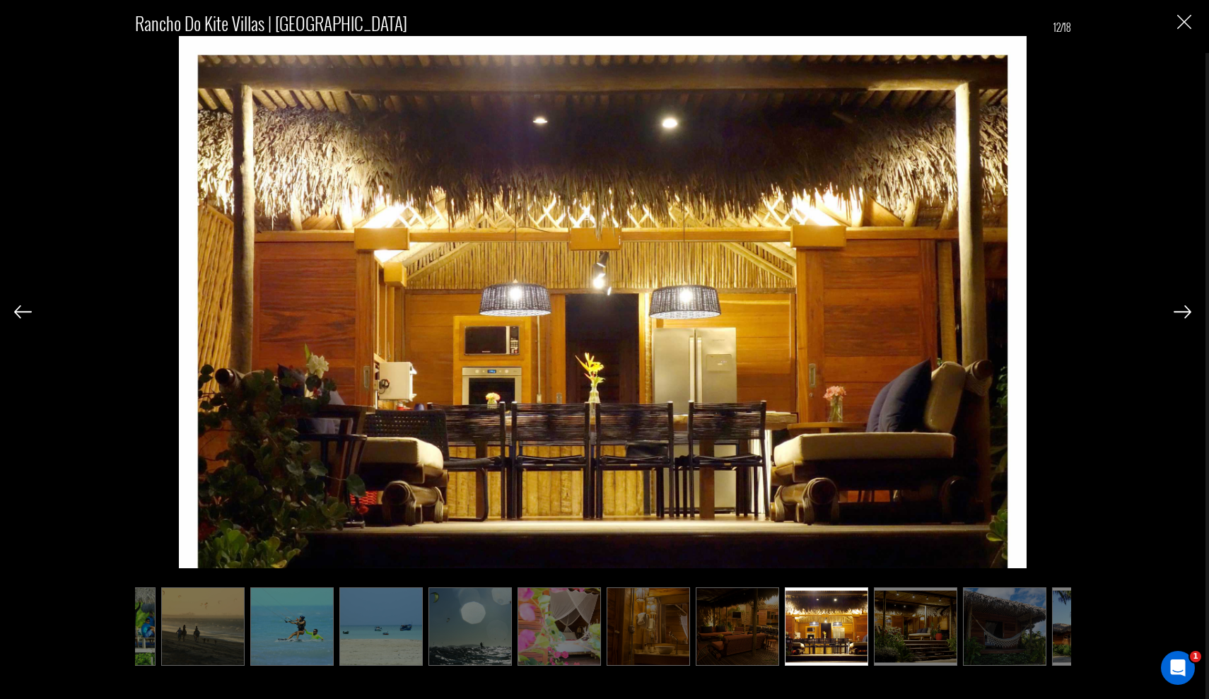
click at [922, 312] on img at bounding box center [1183, 311] width 18 height 13
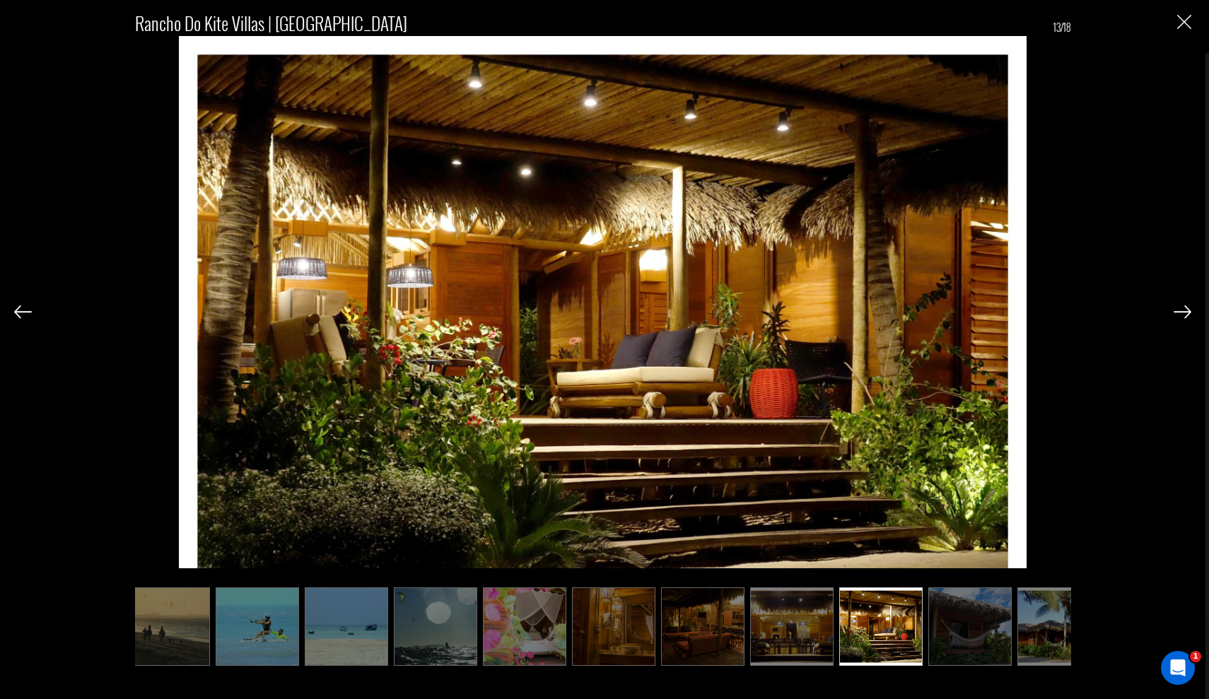
click at [922, 312] on img at bounding box center [1183, 311] width 18 height 13
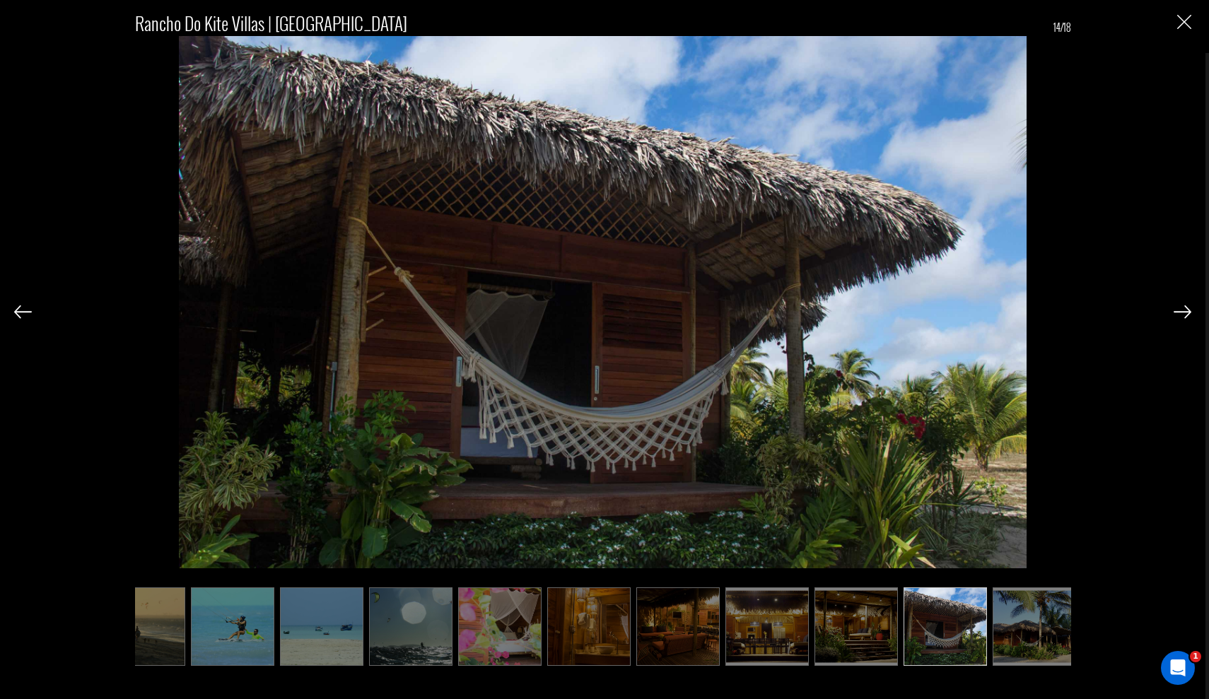
click at [922, 312] on img at bounding box center [1183, 311] width 18 height 13
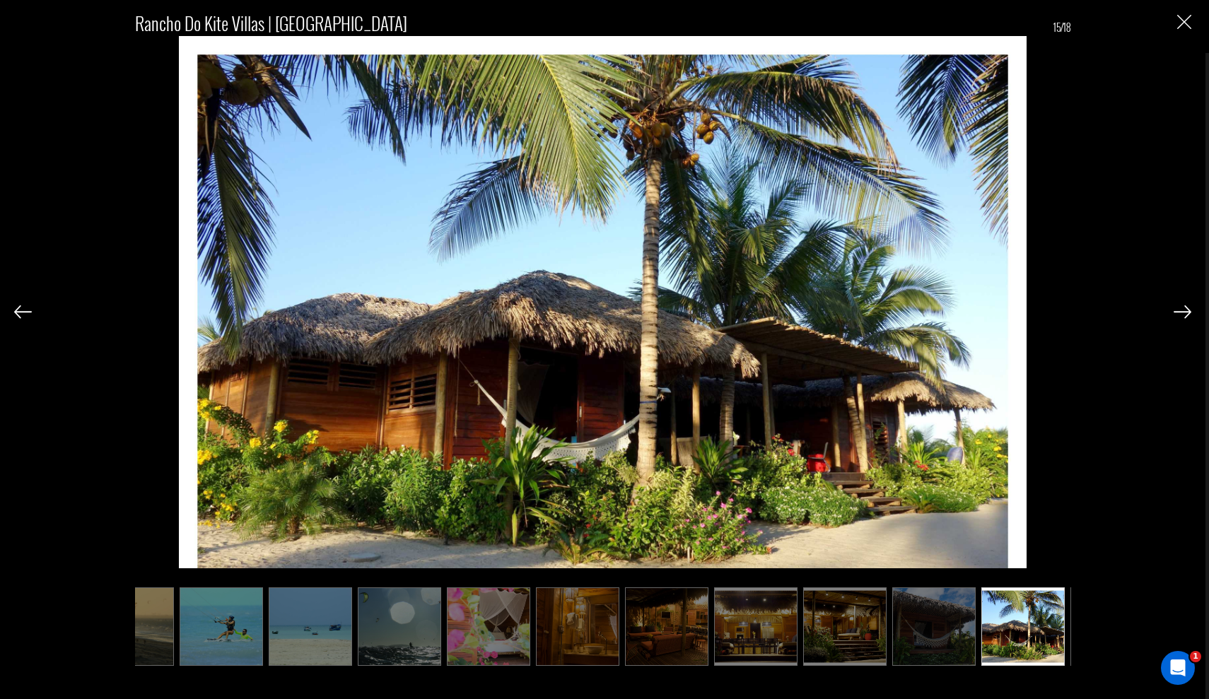
click at [922, 312] on img at bounding box center [1183, 311] width 18 height 13
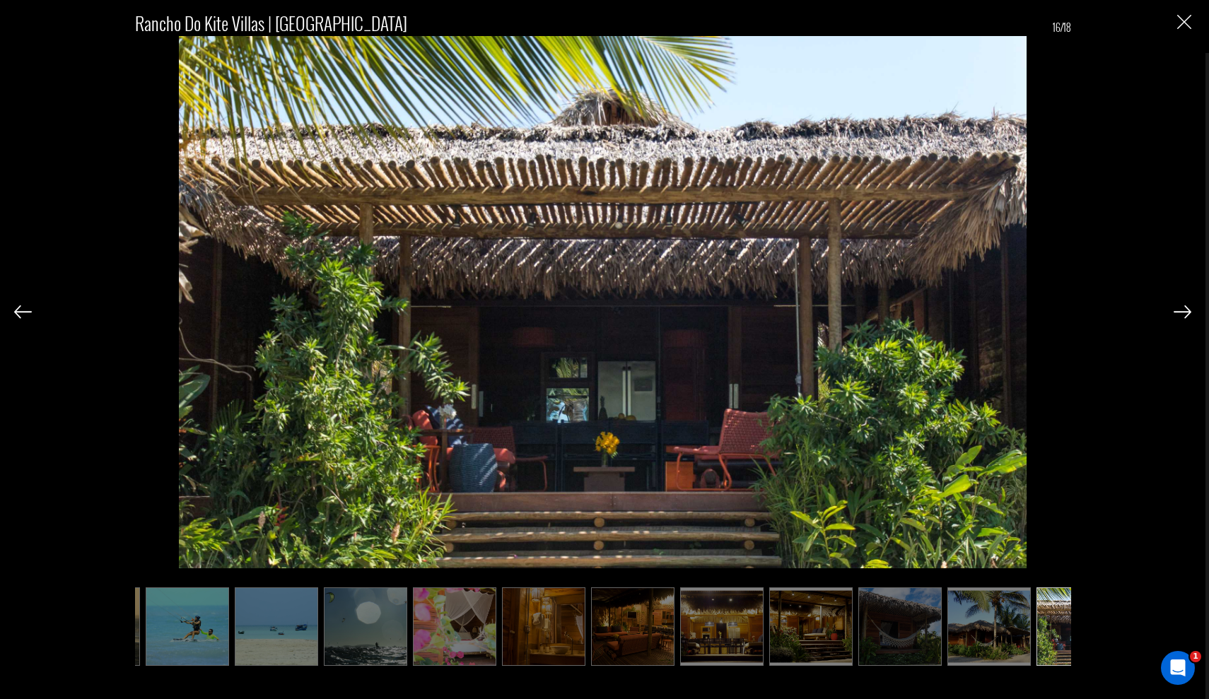
click at [922, 312] on img at bounding box center [1183, 311] width 18 height 13
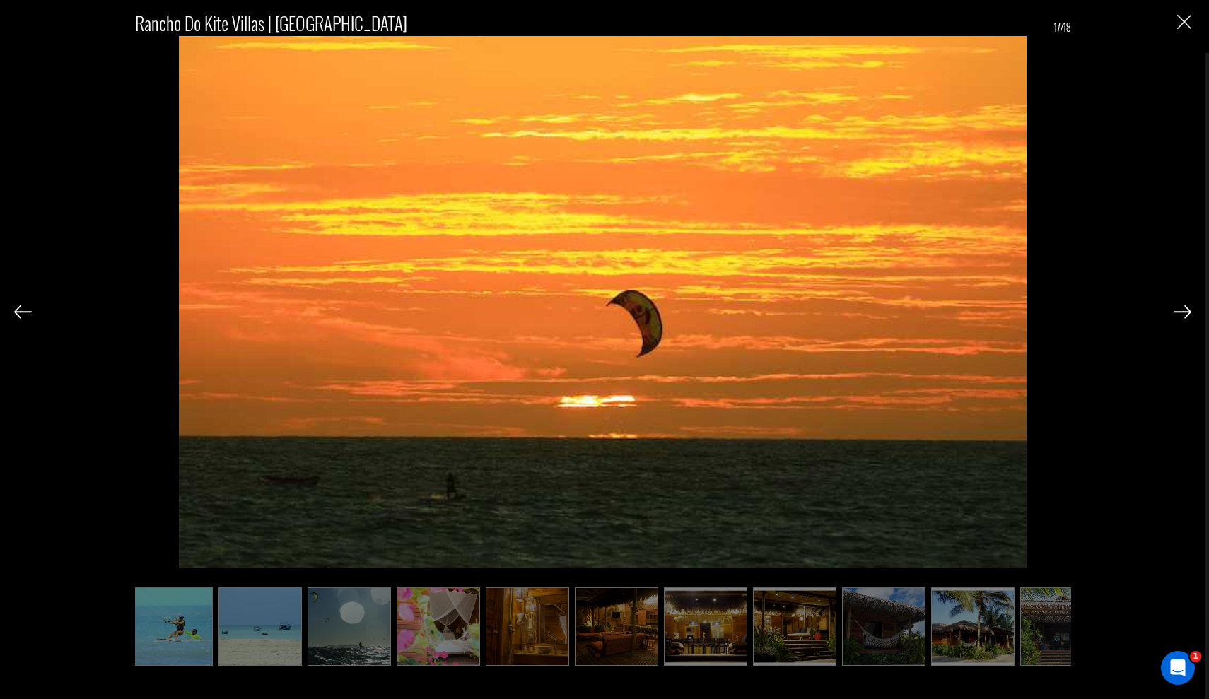
click at [922, 312] on img at bounding box center [1183, 311] width 18 height 13
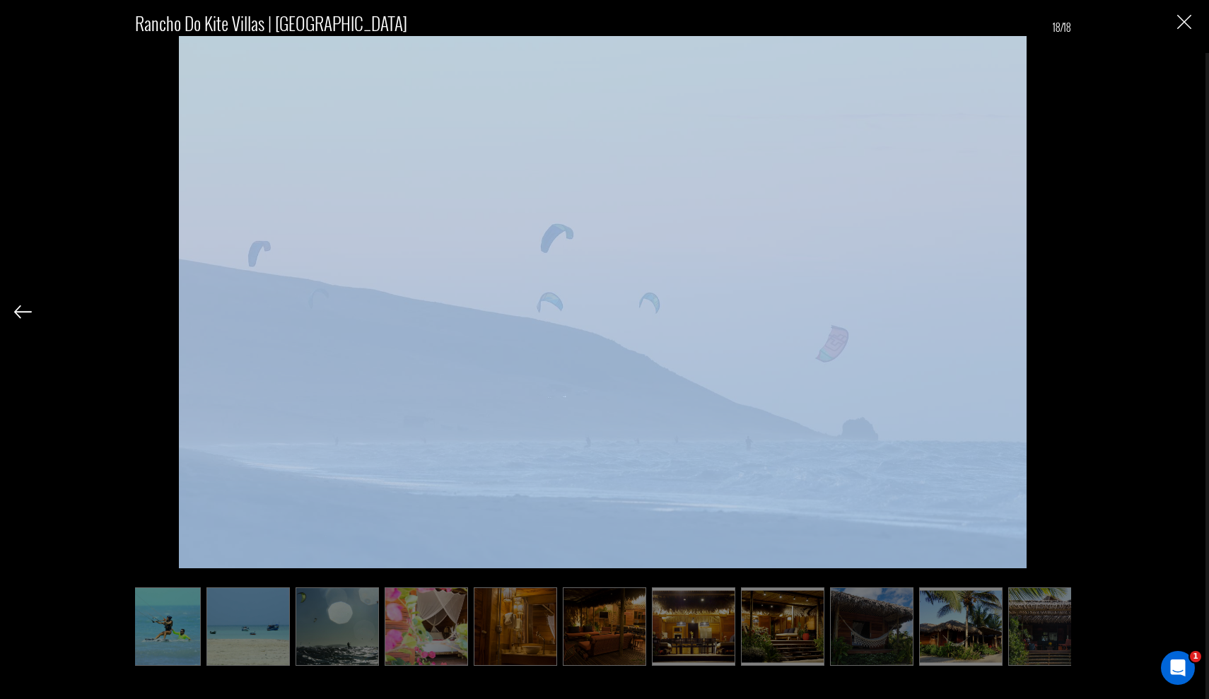
click at [922, 312] on div "Rancho Do Kite Villas | Brazil 18/18" at bounding box center [602, 332] width 1177 height 665
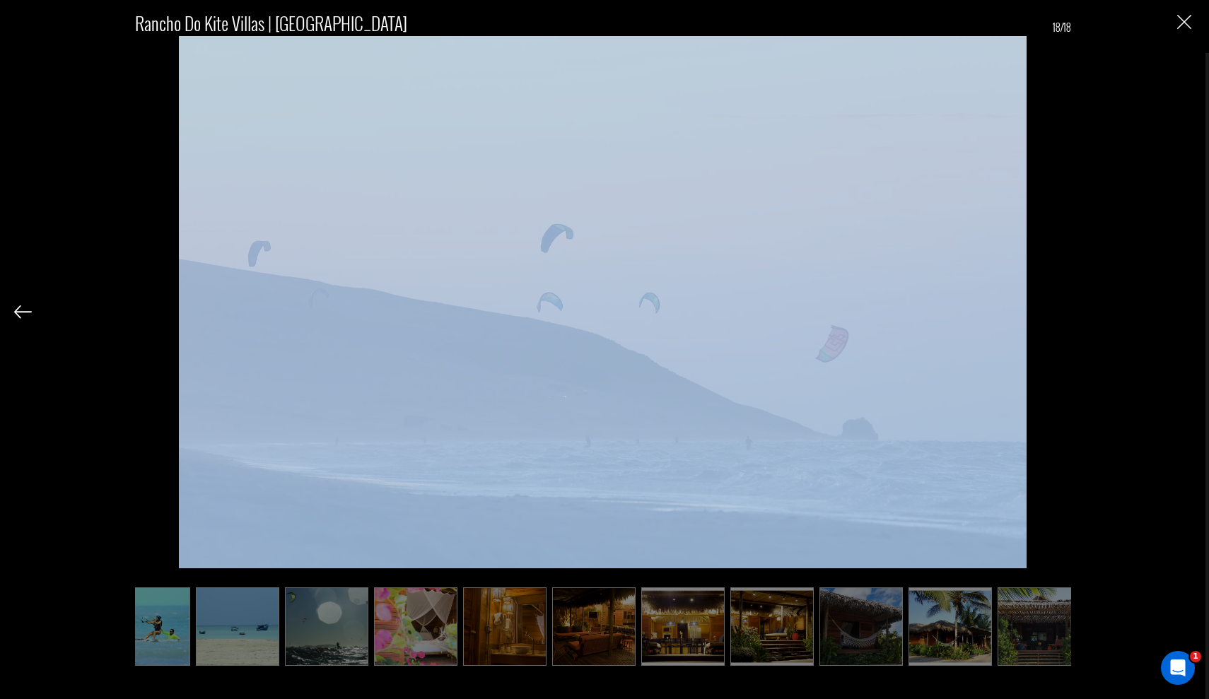
click at [922, 312] on div "Rancho Do Kite Villas | Brazil 18/18" at bounding box center [602, 332] width 1177 height 665
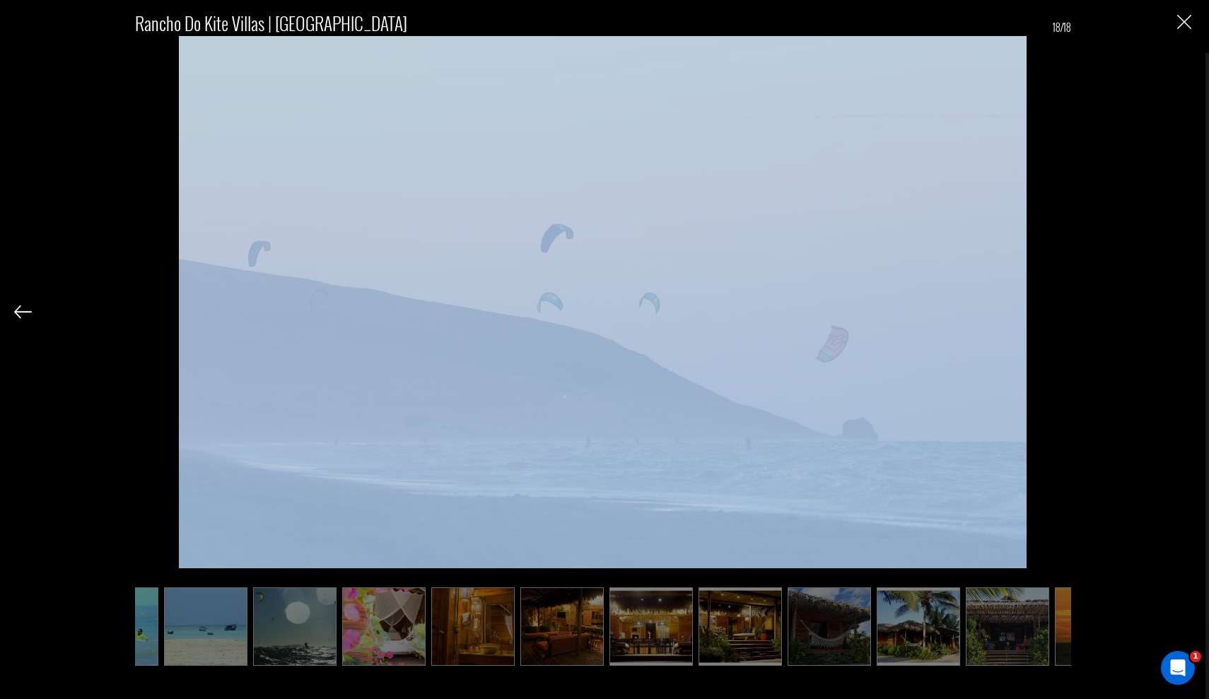
click at [922, 312] on div "Rancho Do Kite Villas | Brazil 18/18" at bounding box center [602, 332] width 1177 height 665
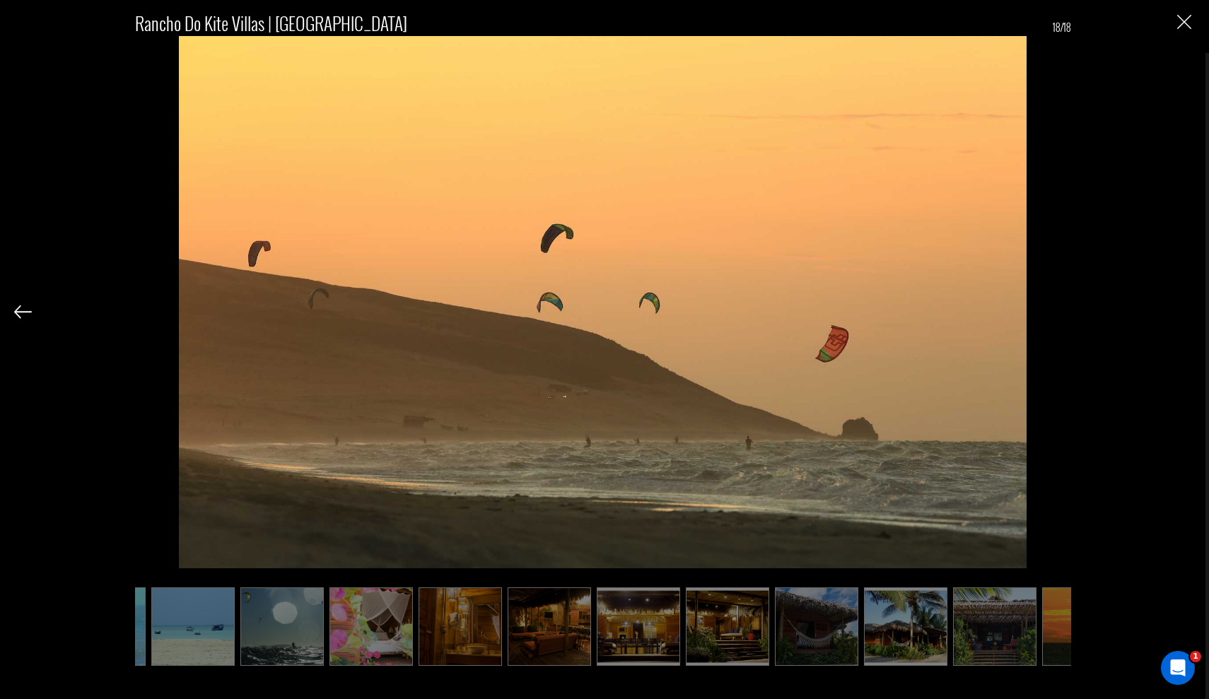
scroll to position [0, 526]
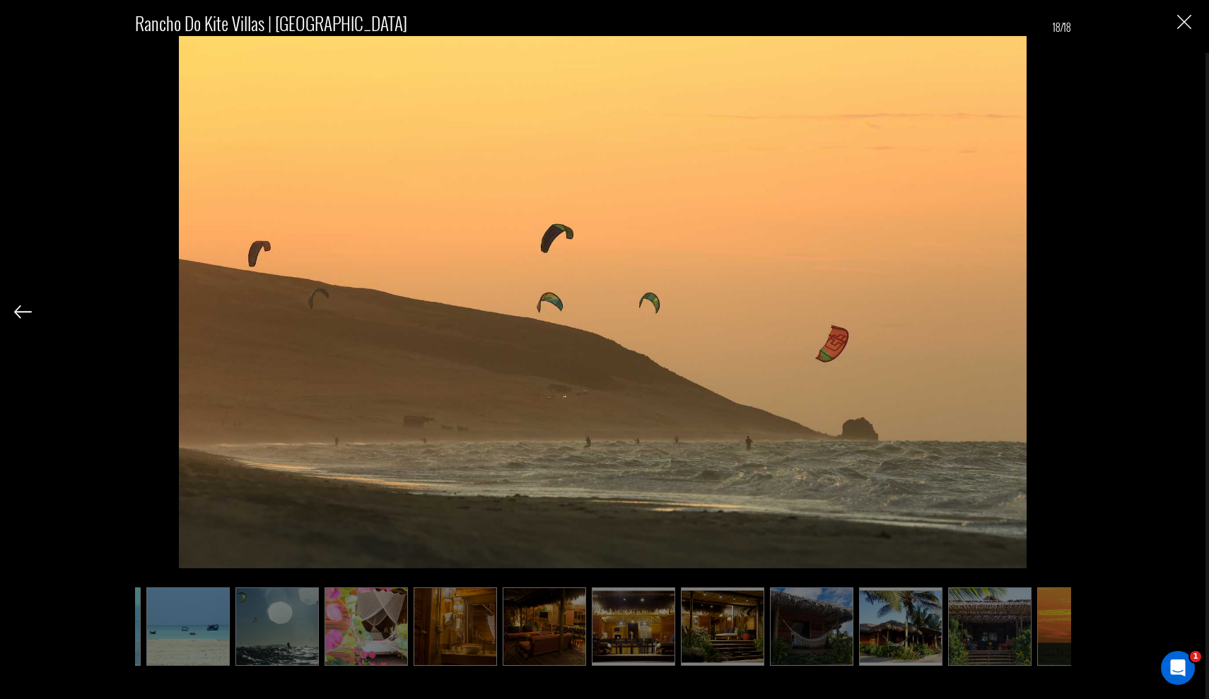
click at [922, 25] on img "Close" at bounding box center [1184, 22] width 14 height 14
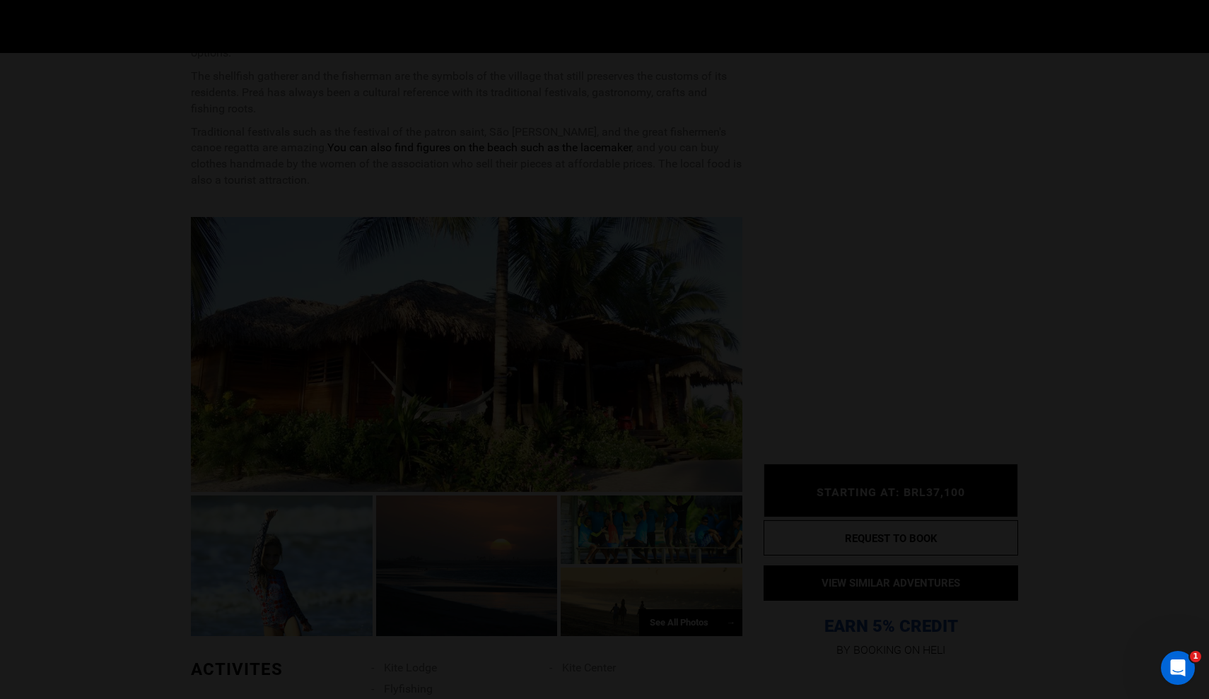
scroll to position [0, 0]
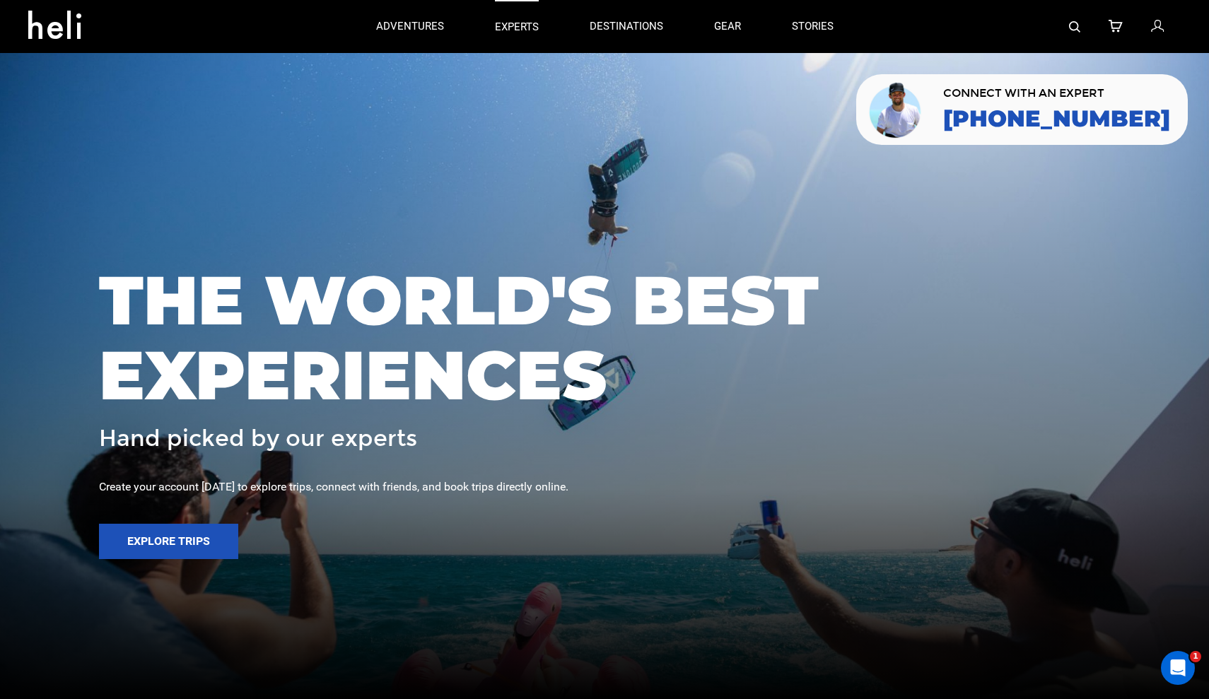
click at [514, 32] on p "experts" at bounding box center [517, 27] width 44 height 15
click at [1077, 25] on img at bounding box center [1074, 26] width 11 height 11
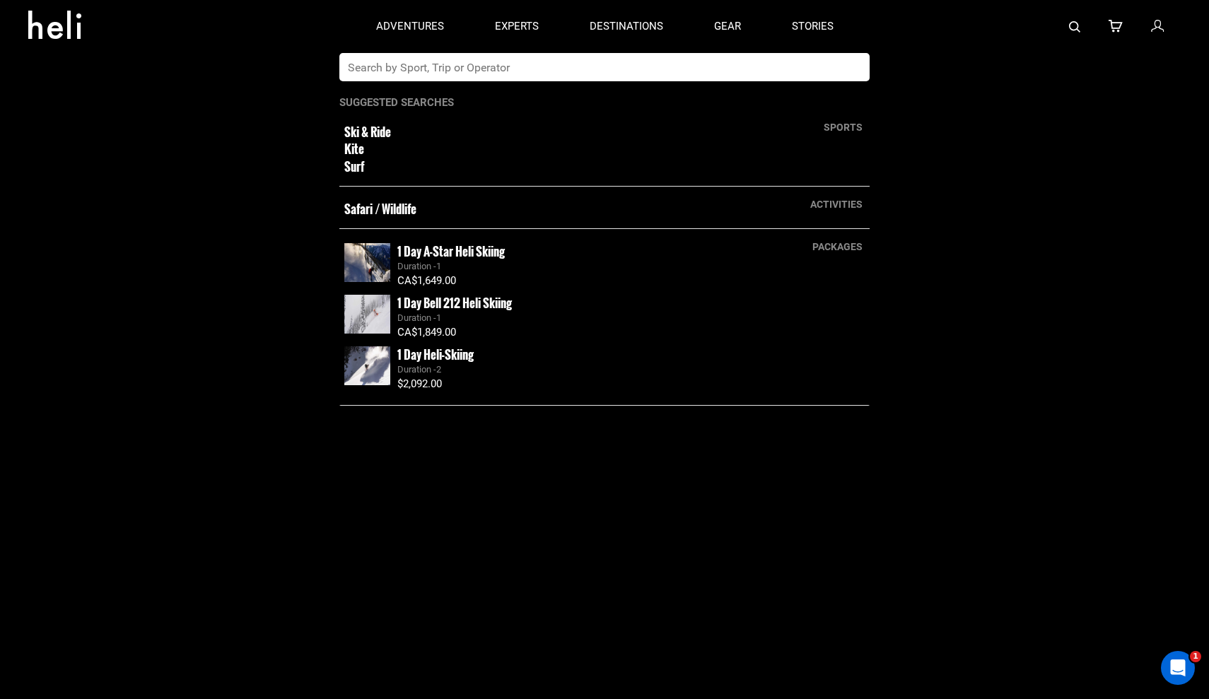
paste input "Bonaire"
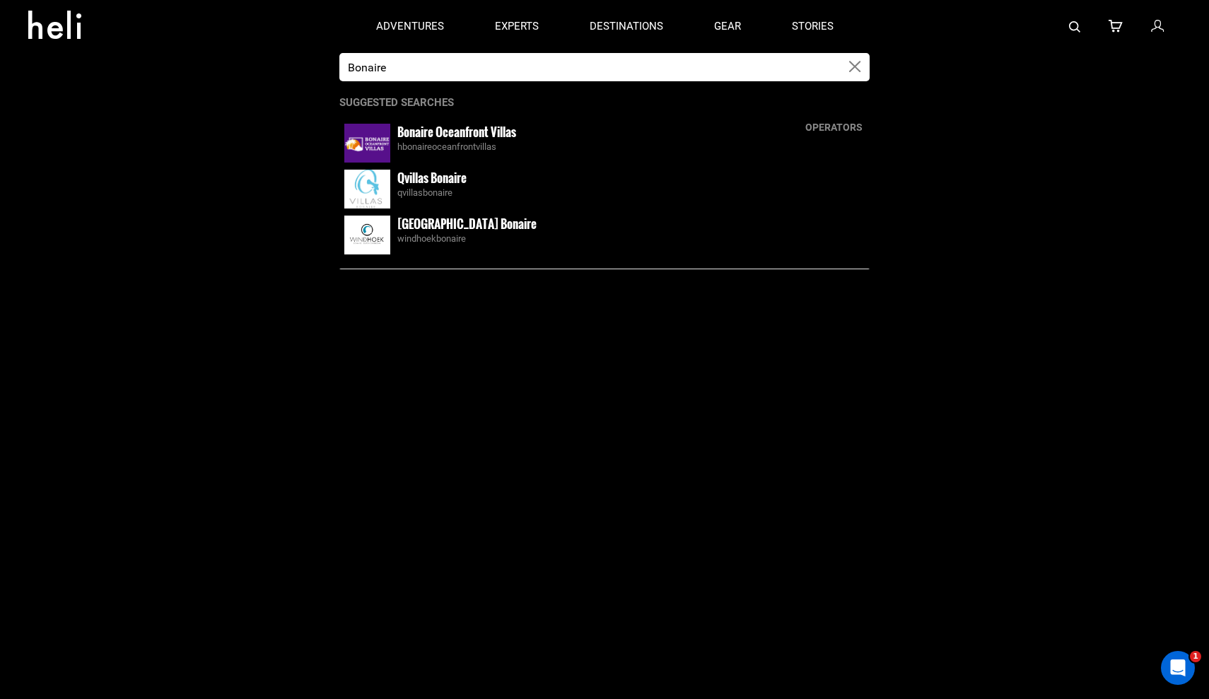
type input "Bonaire"
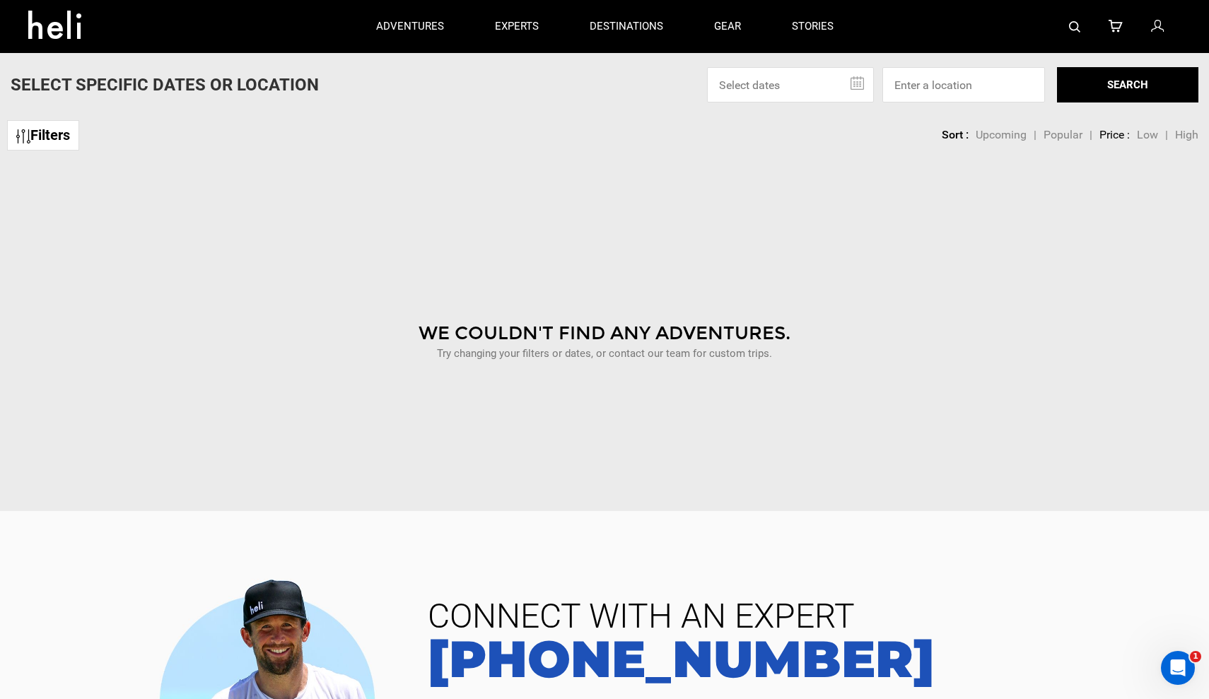
click at [1080, 25] on img at bounding box center [1074, 26] width 11 height 11
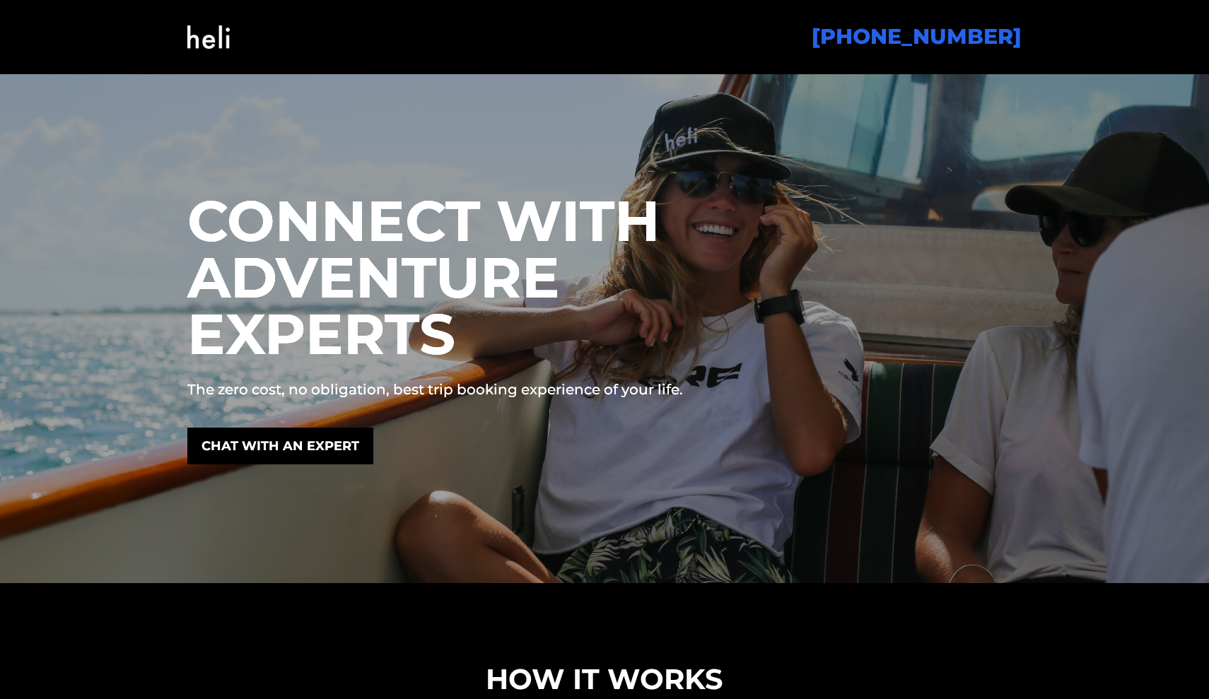
click at [210, 32] on img at bounding box center [208, 36] width 42 height 57
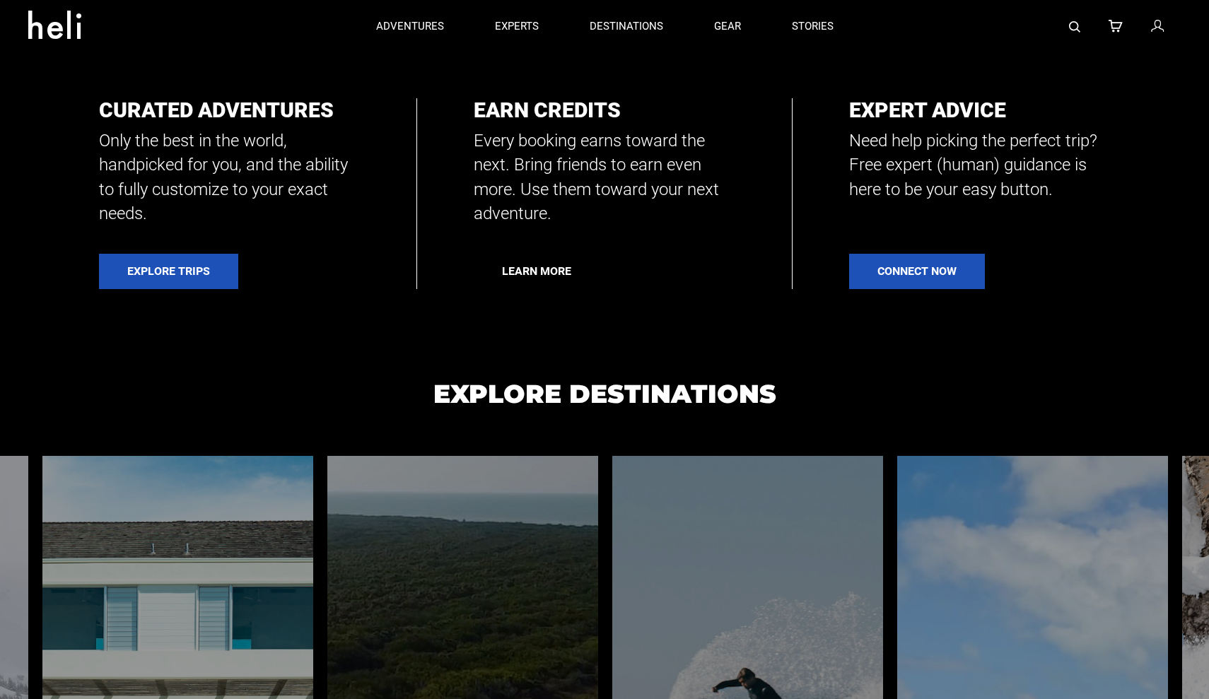
scroll to position [677, 0]
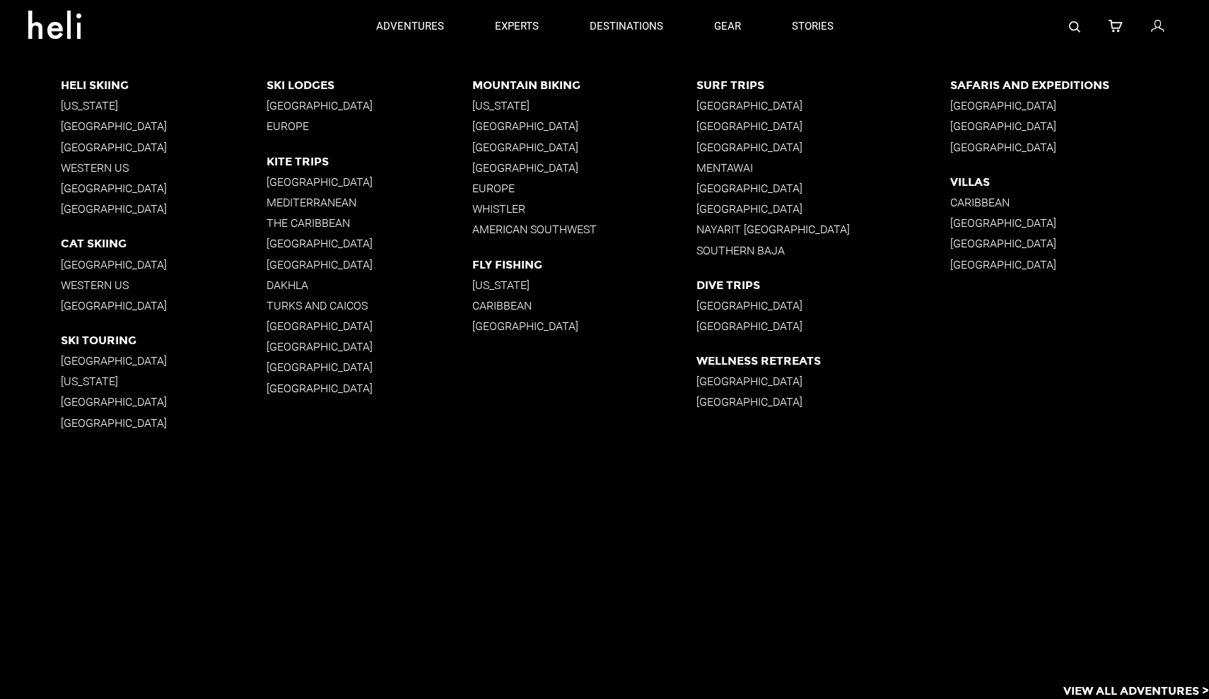
click at [80, 108] on p "[US_STATE]" at bounding box center [164, 105] width 206 height 13
click at [728, 398] on p "[GEOGRAPHIC_DATA]" at bounding box center [822, 402] width 253 height 13
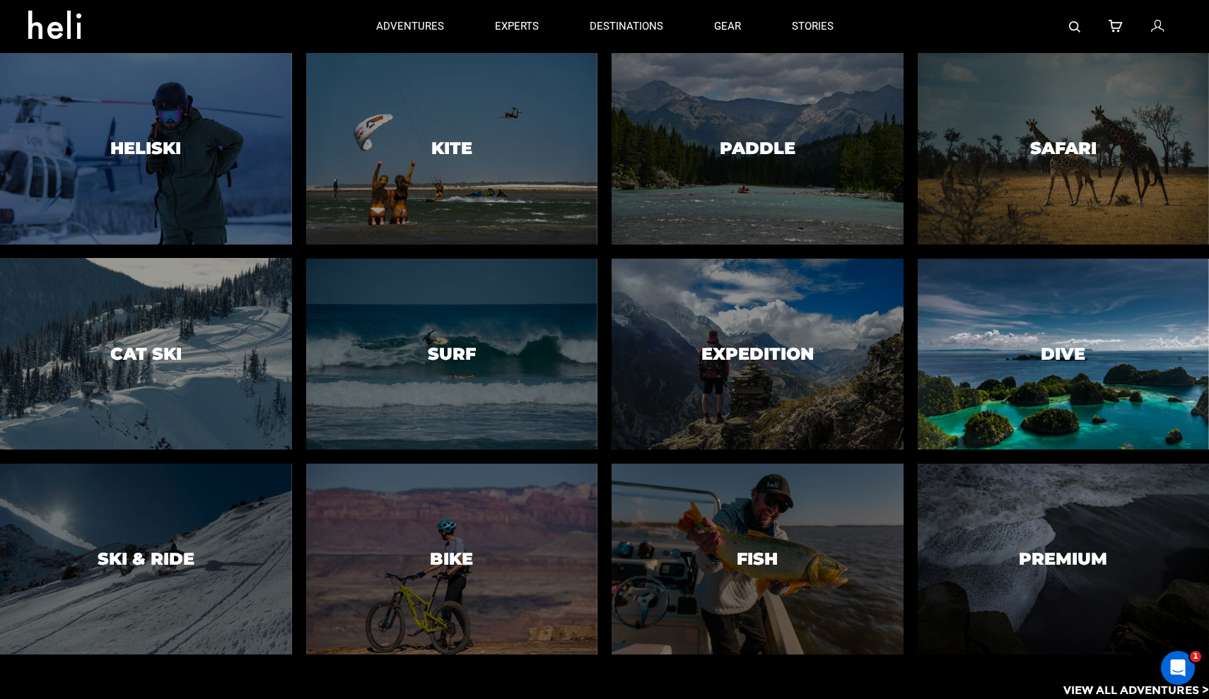
click at [1070, 352] on h3 "Dive" at bounding box center [1063, 353] width 45 height 18
